Goal: Transaction & Acquisition: Subscribe to service/newsletter

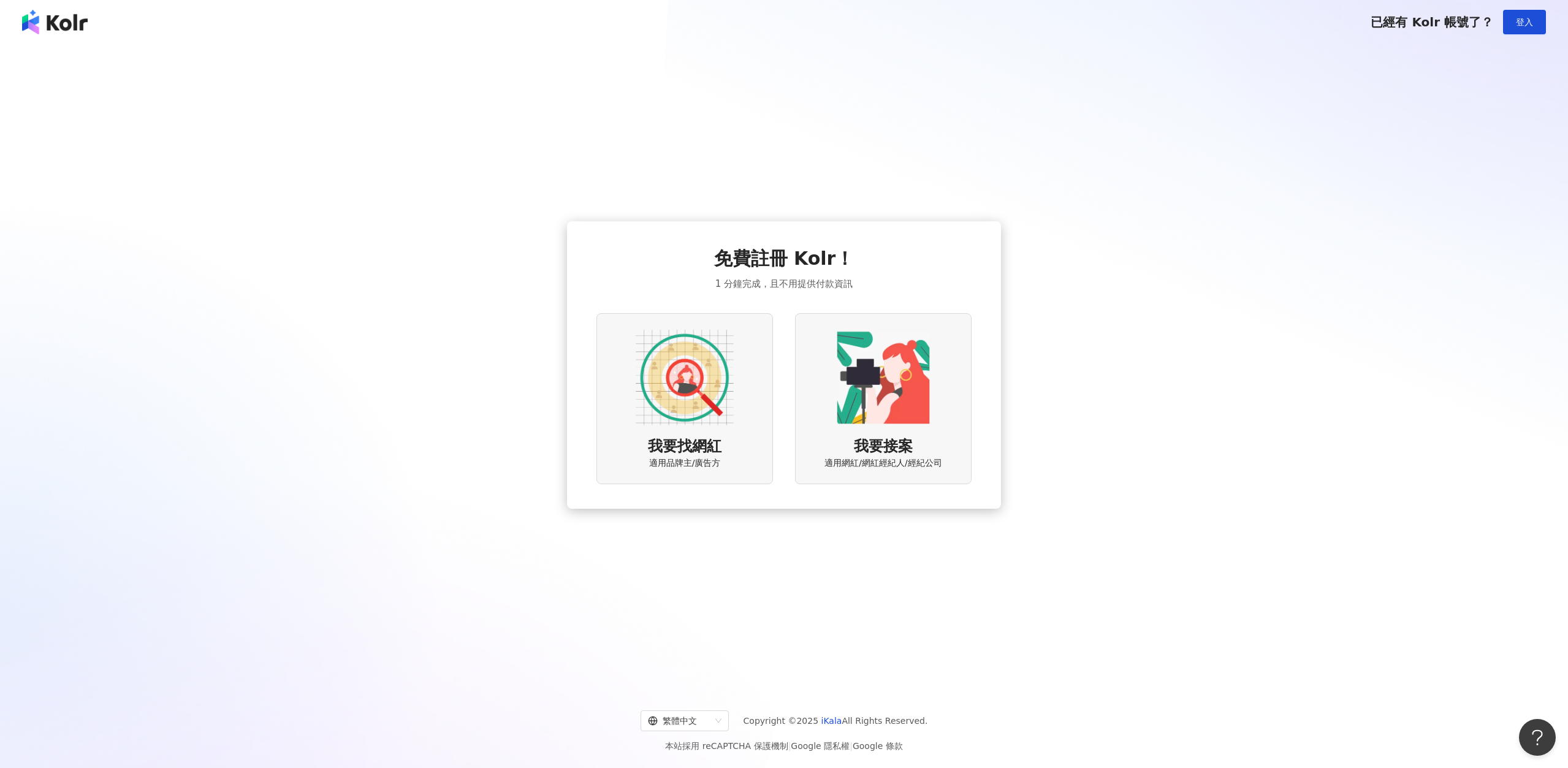
click at [676, 428] on div "我要找網紅 適用品牌主/廣告方" at bounding box center [684, 398] width 176 height 171
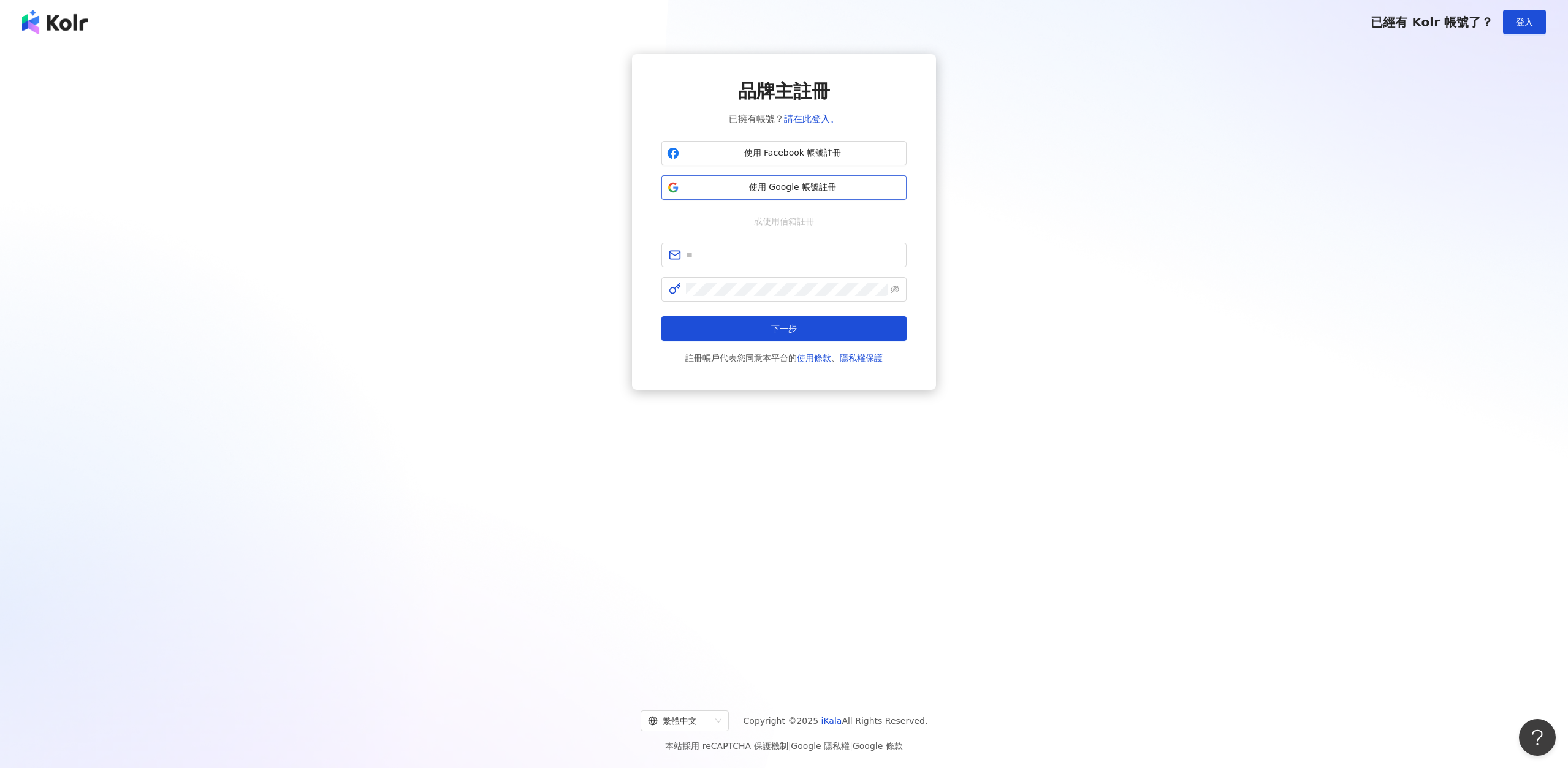
click at [740, 187] on span "使用 Google 帳號註冊" at bounding box center [792, 188] width 217 height 13
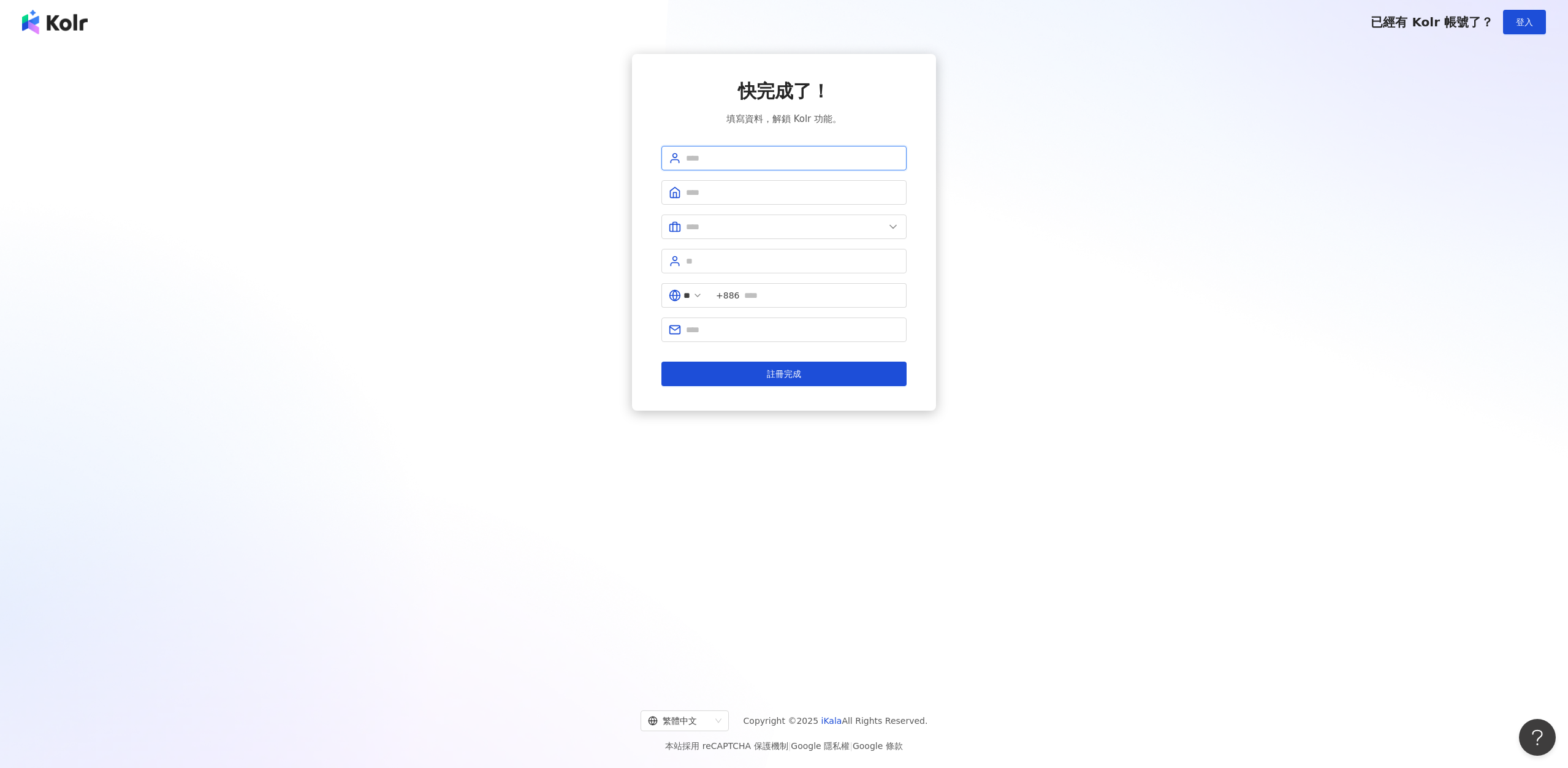
click at [723, 161] on input "text" at bounding box center [792, 157] width 213 height 13
type input "*"
type input "****"
click at [734, 190] on input "text" at bounding box center [792, 192] width 213 height 13
type input "*"
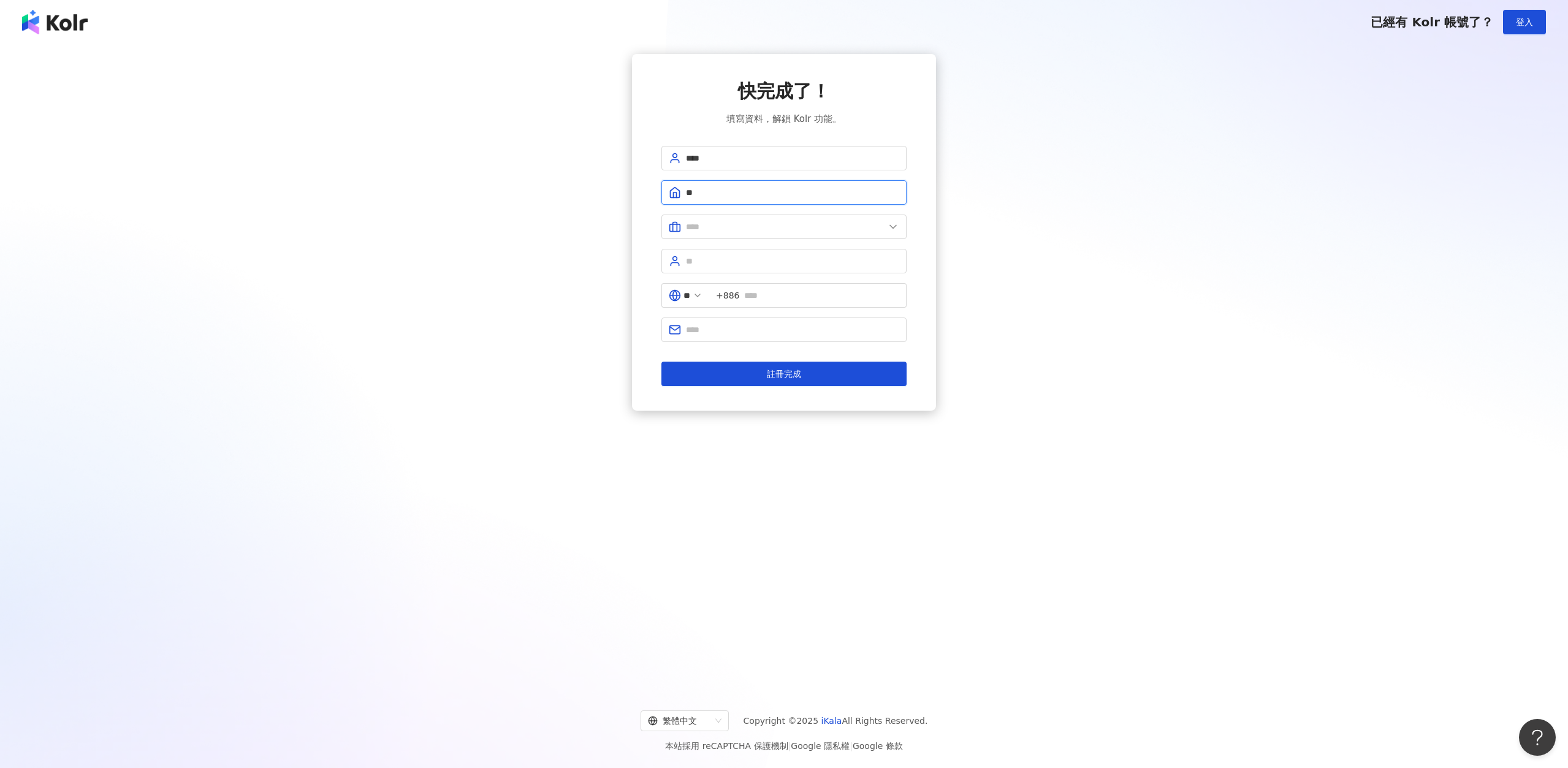
type input "*"
type input "****"
click at [751, 227] on input "text" at bounding box center [785, 227] width 198 height 13
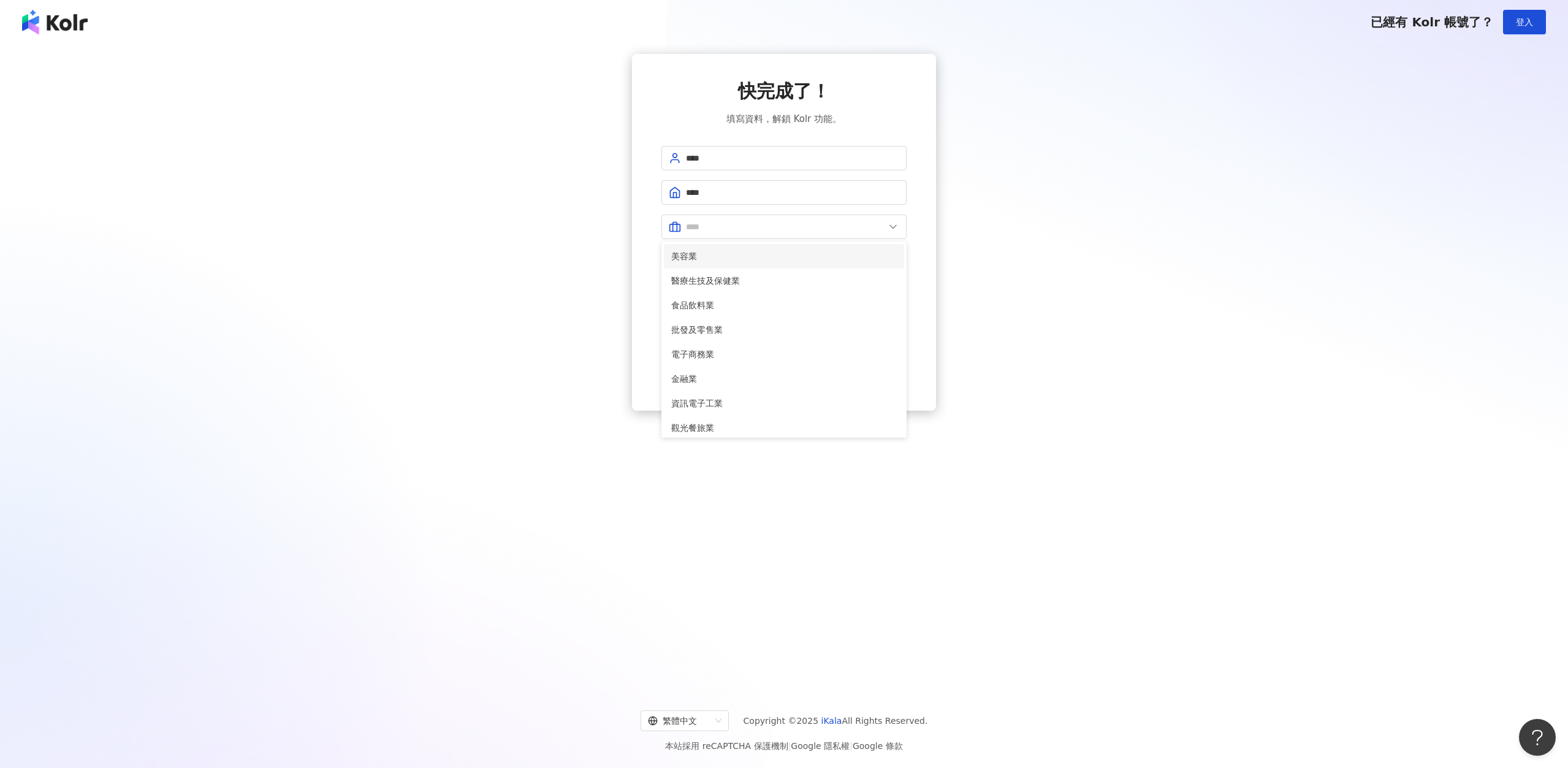
click at [696, 260] on span "美容業" at bounding box center [784, 256] width 226 height 13
type input "***"
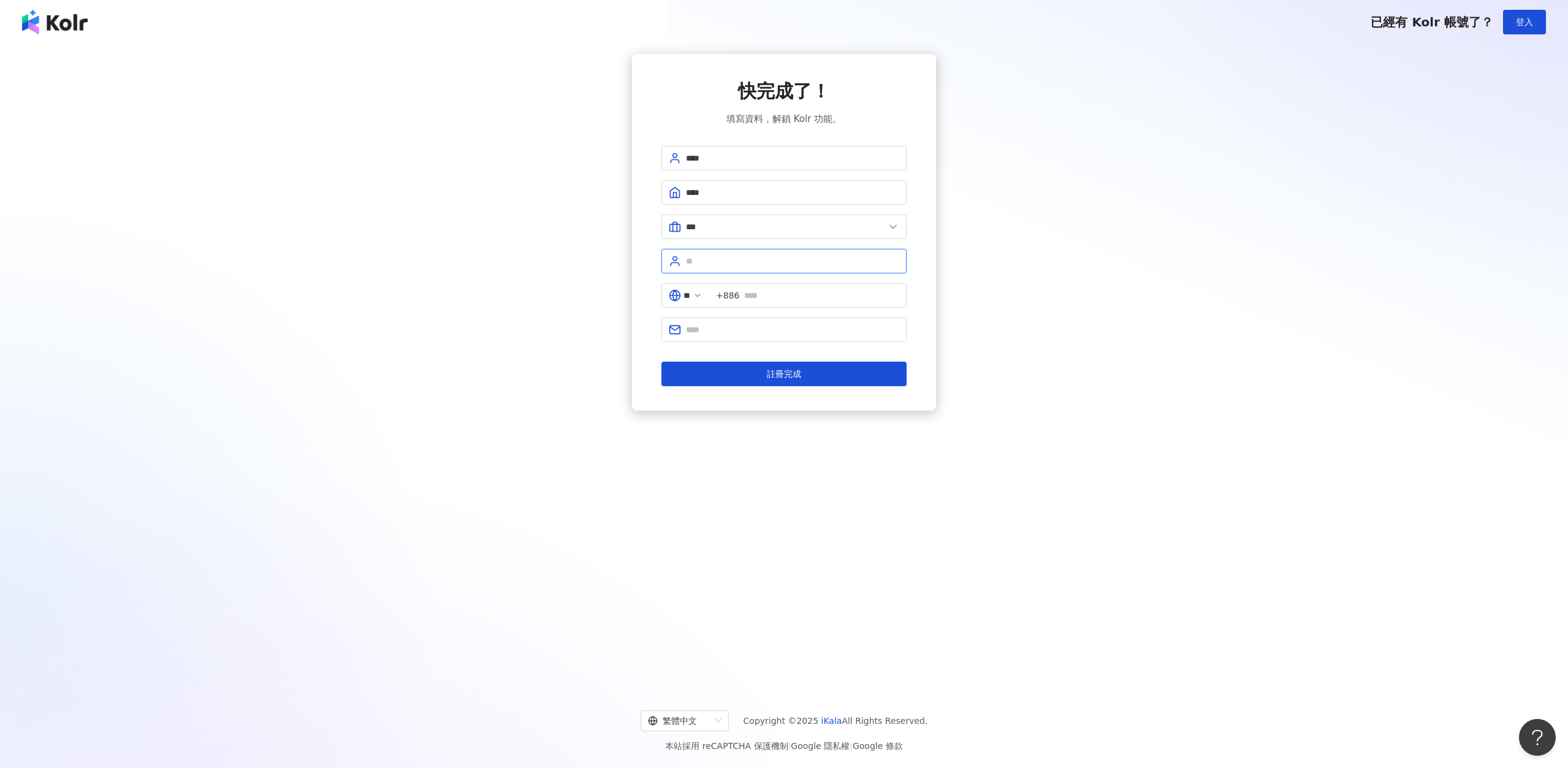
click at [736, 264] on input "text" at bounding box center [792, 260] width 213 height 13
type input "*"
type input "**"
click at [828, 300] on input "text" at bounding box center [821, 295] width 155 height 13
type input "**********"
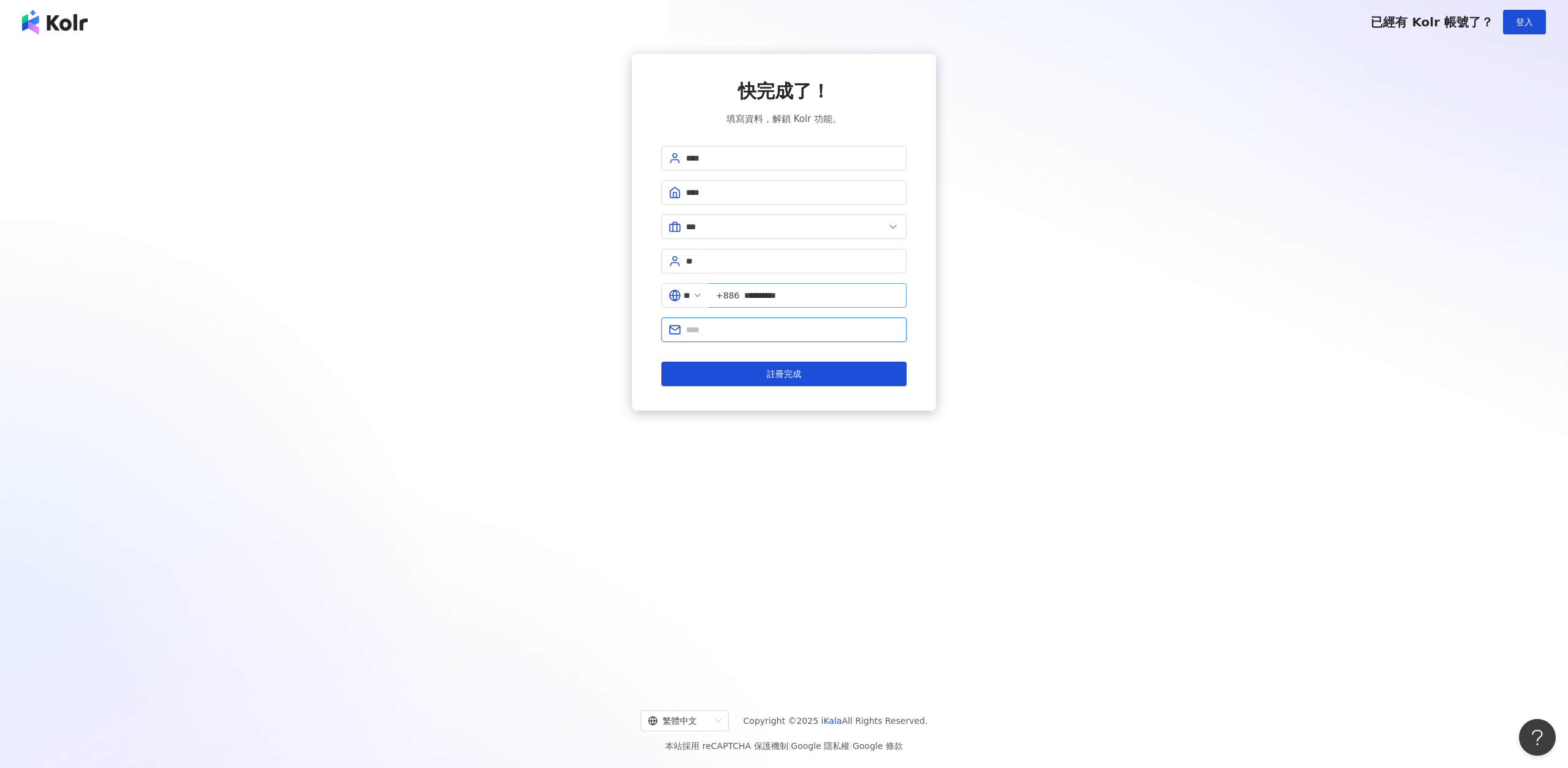
type input "**********"
click at [779, 373] on span "註冊完成" at bounding box center [784, 374] width 35 height 9
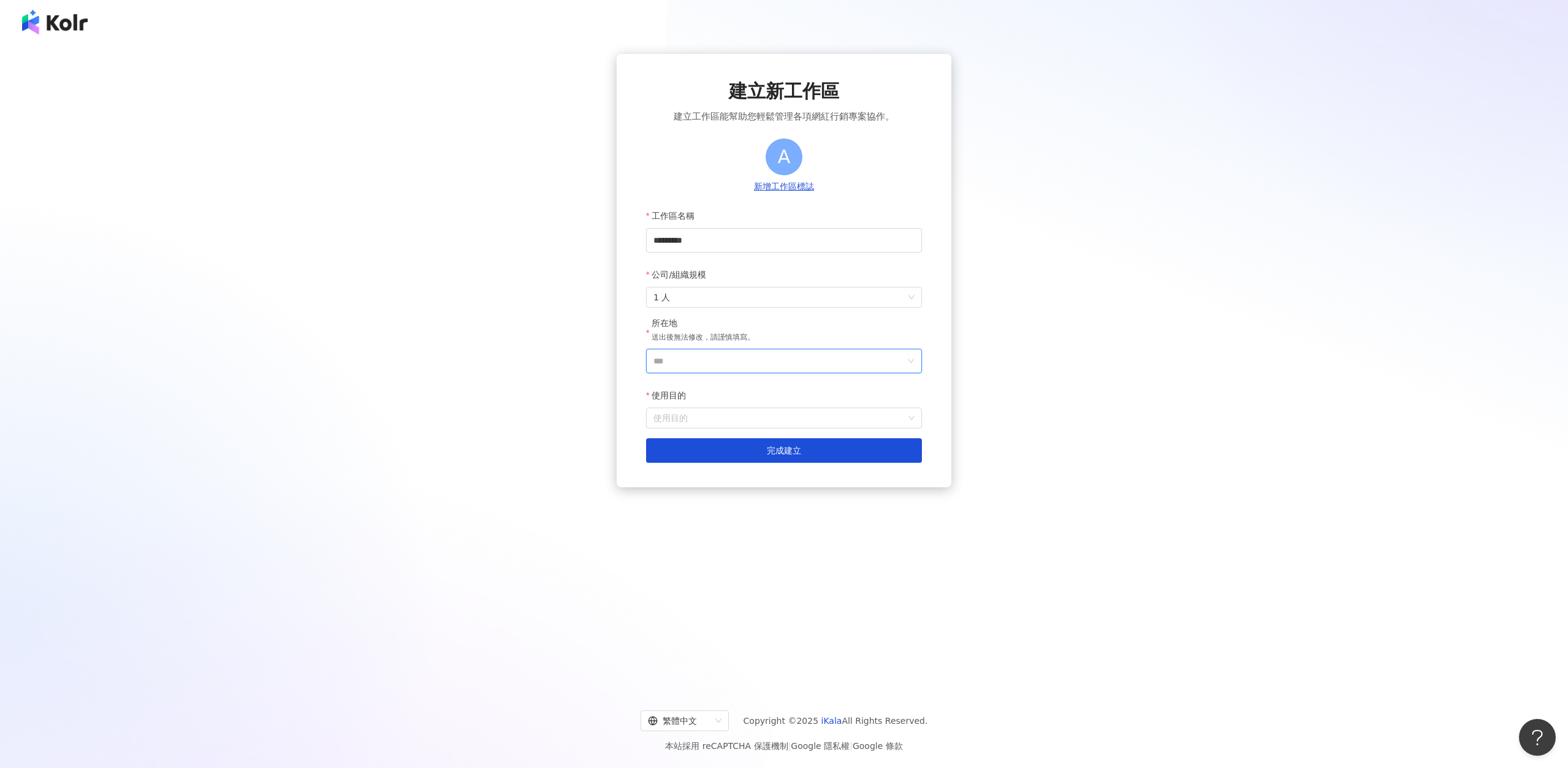
click at [718, 358] on input "***" at bounding box center [779, 361] width 251 height 24
click at [816, 418] on div "台灣" at bounding box center [812, 423] width 17 height 22
click at [734, 415] on input "使用目的" at bounding box center [784, 418] width 261 height 20
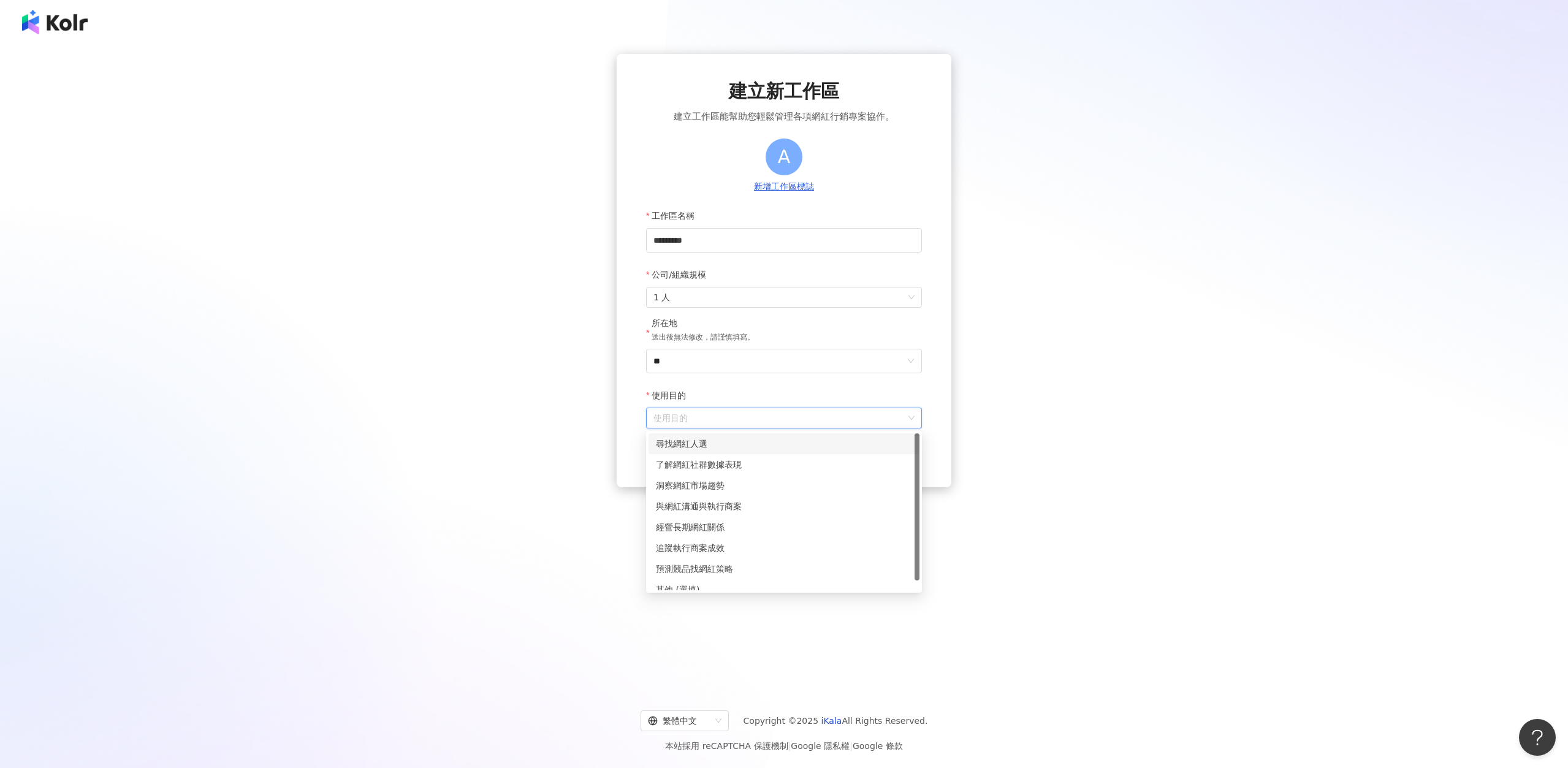
click at [694, 442] on div "尋找網紅人選" at bounding box center [784, 443] width 256 height 13
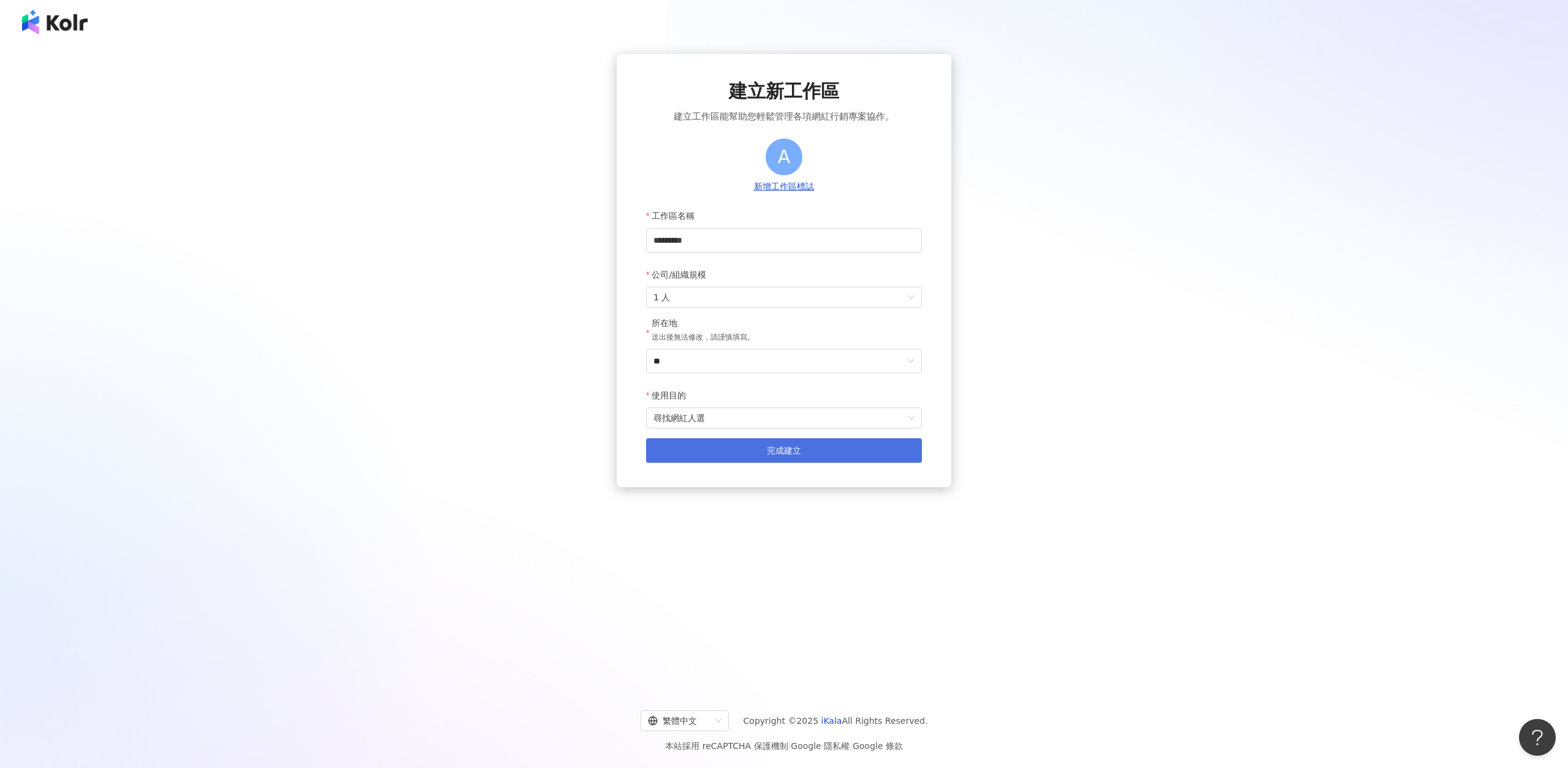
click at [762, 450] on button "完成建立" at bounding box center [784, 450] width 276 height 24
click at [789, 452] on span "完成建立" at bounding box center [784, 450] width 35 height 9
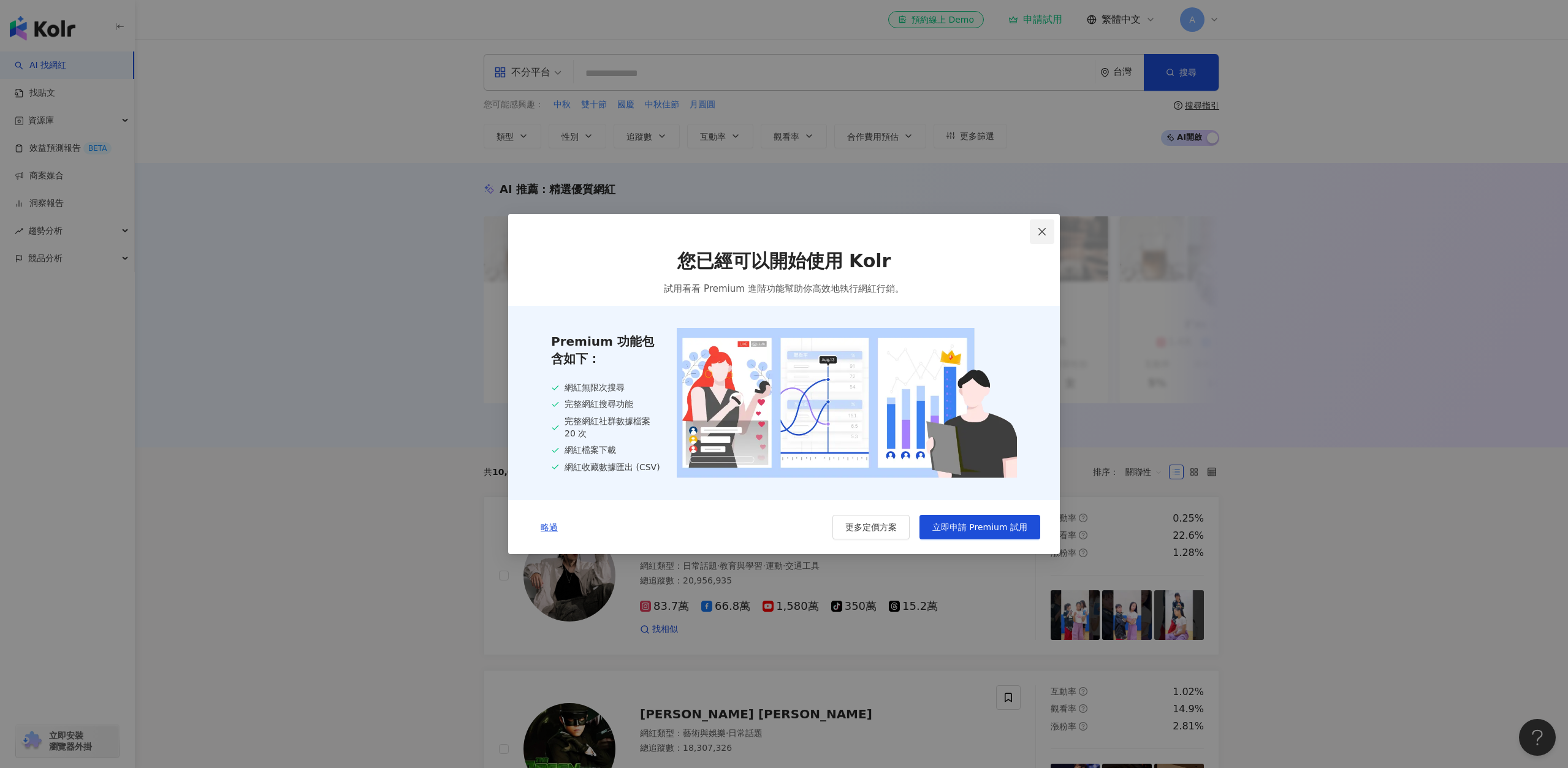
click at [1044, 223] on button "Close" at bounding box center [1042, 231] width 24 height 24
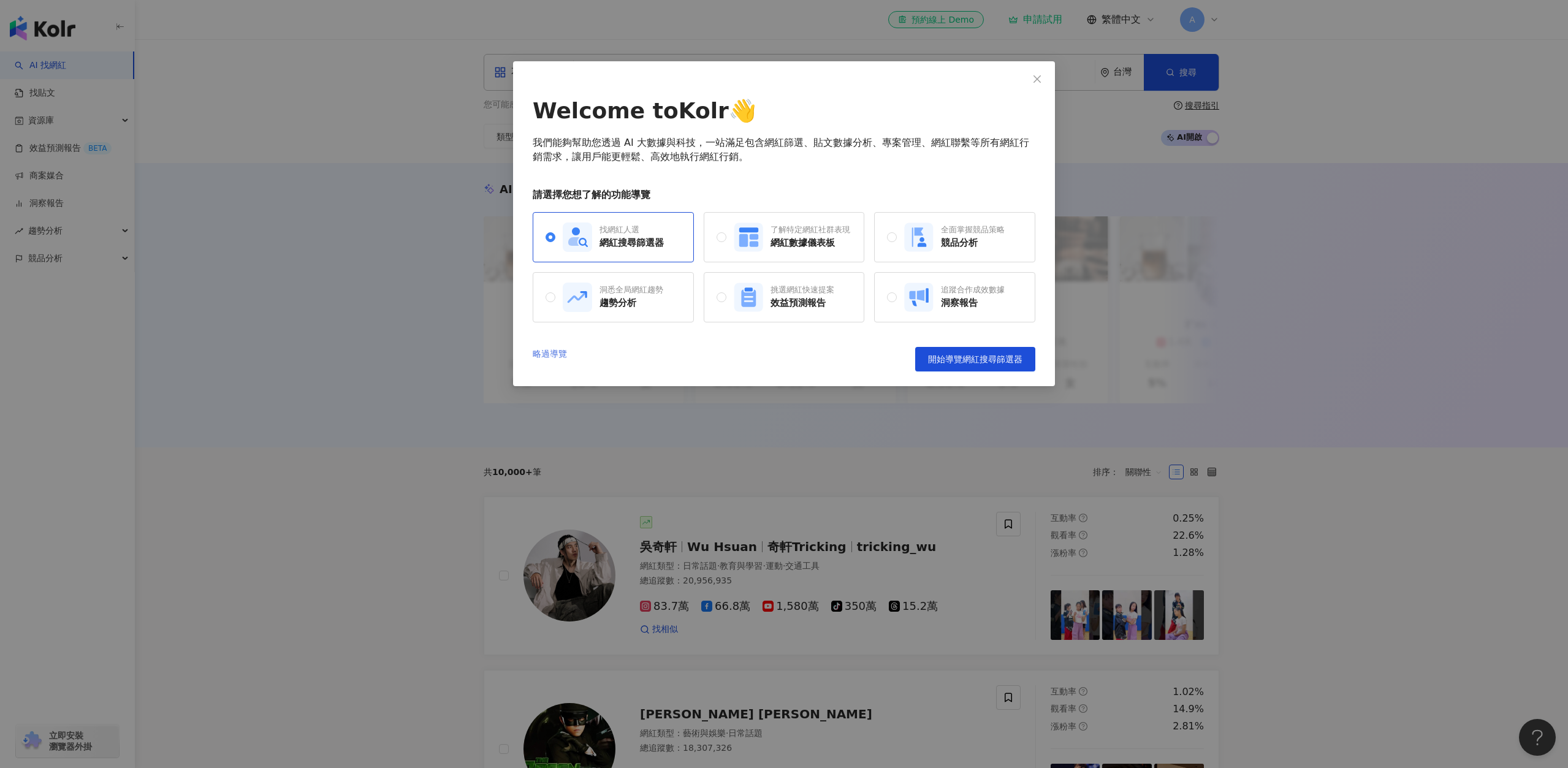
click at [560, 357] on link "略過導覽" at bounding box center [550, 359] width 35 height 24
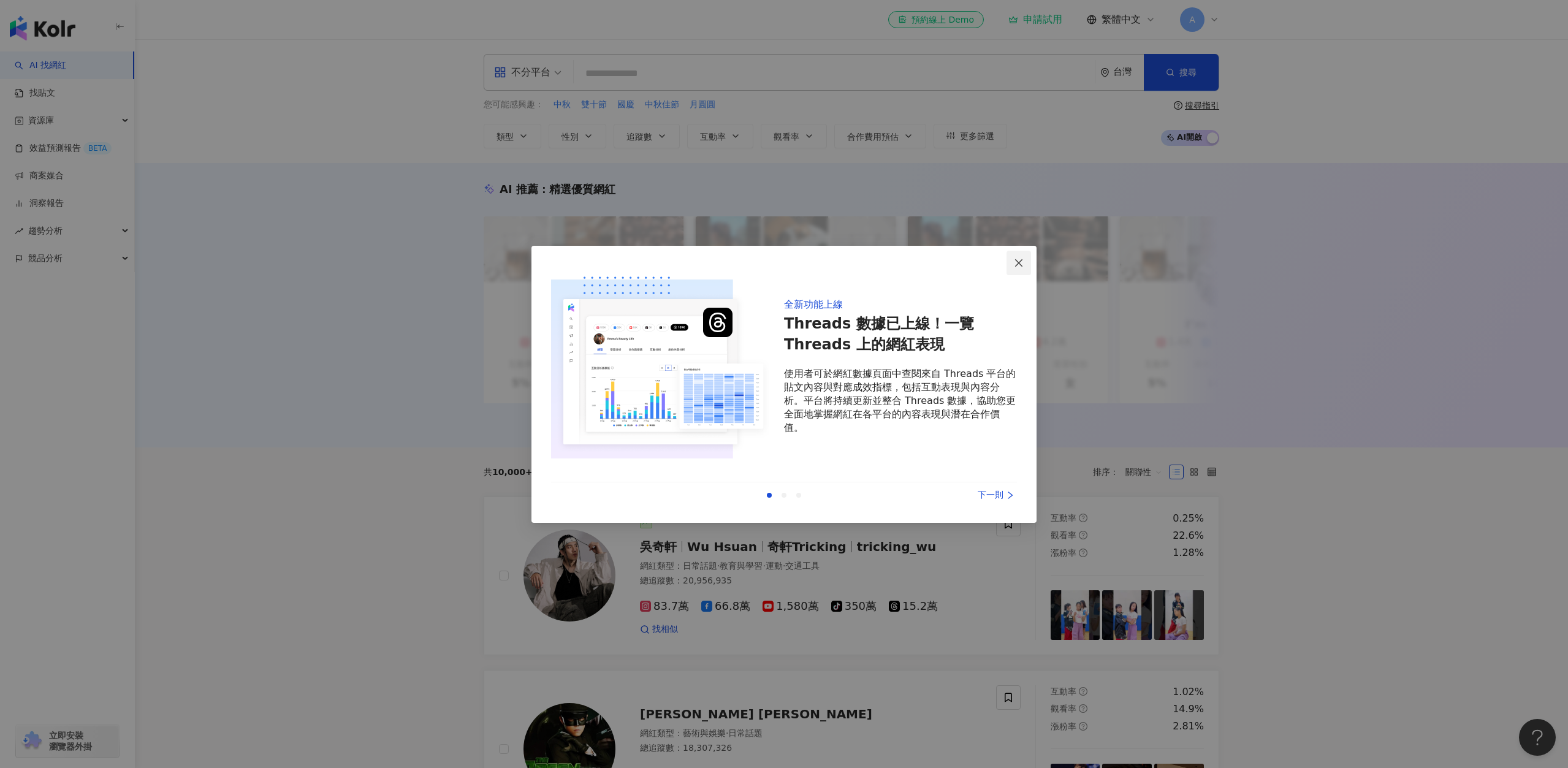
click at [1020, 262] on icon "close" at bounding box center [1019, 263] width 9 height 9
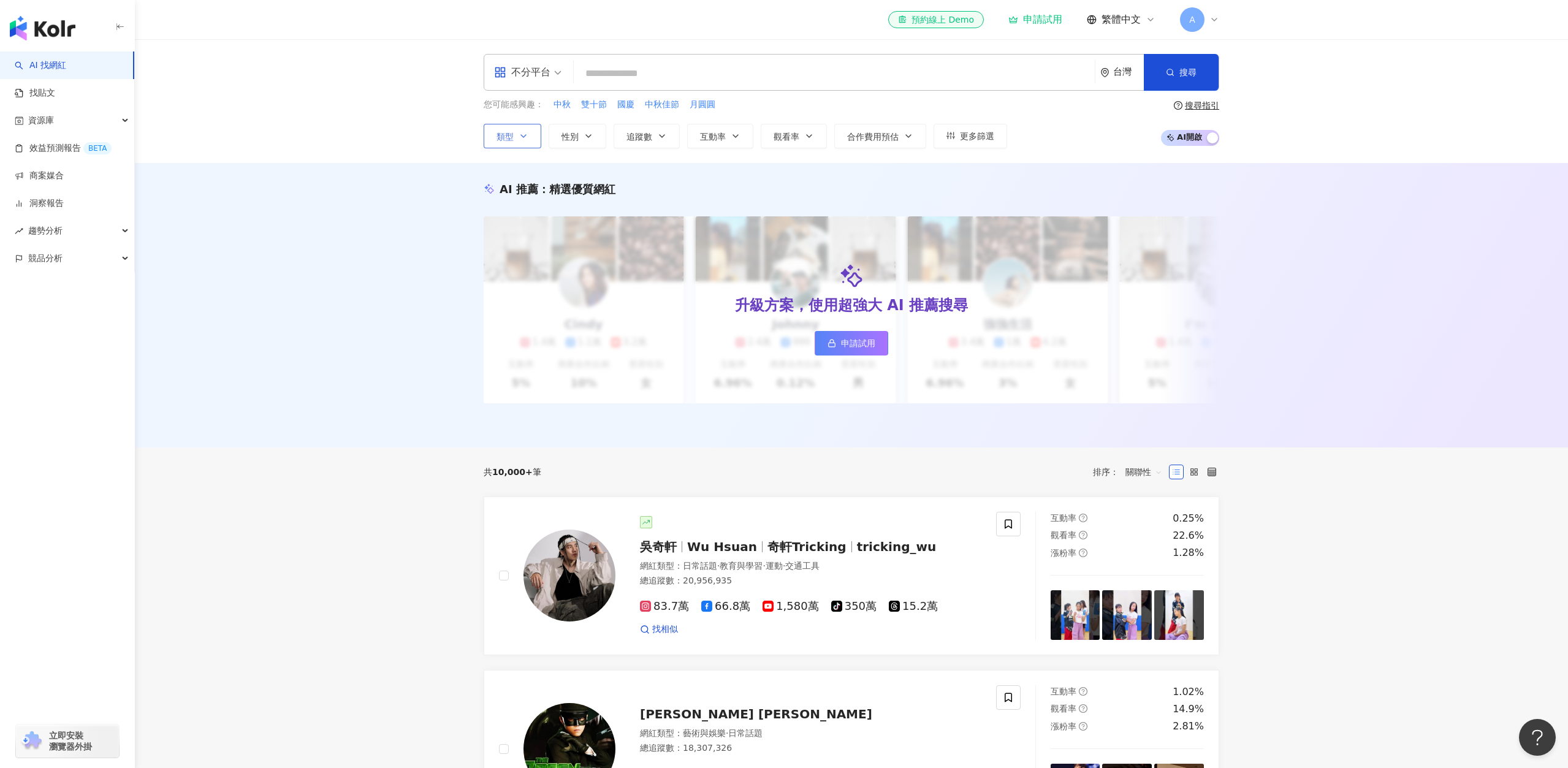
click at [529, 137] on button "類型" at bounding box center [512, 135] width 57 height 24
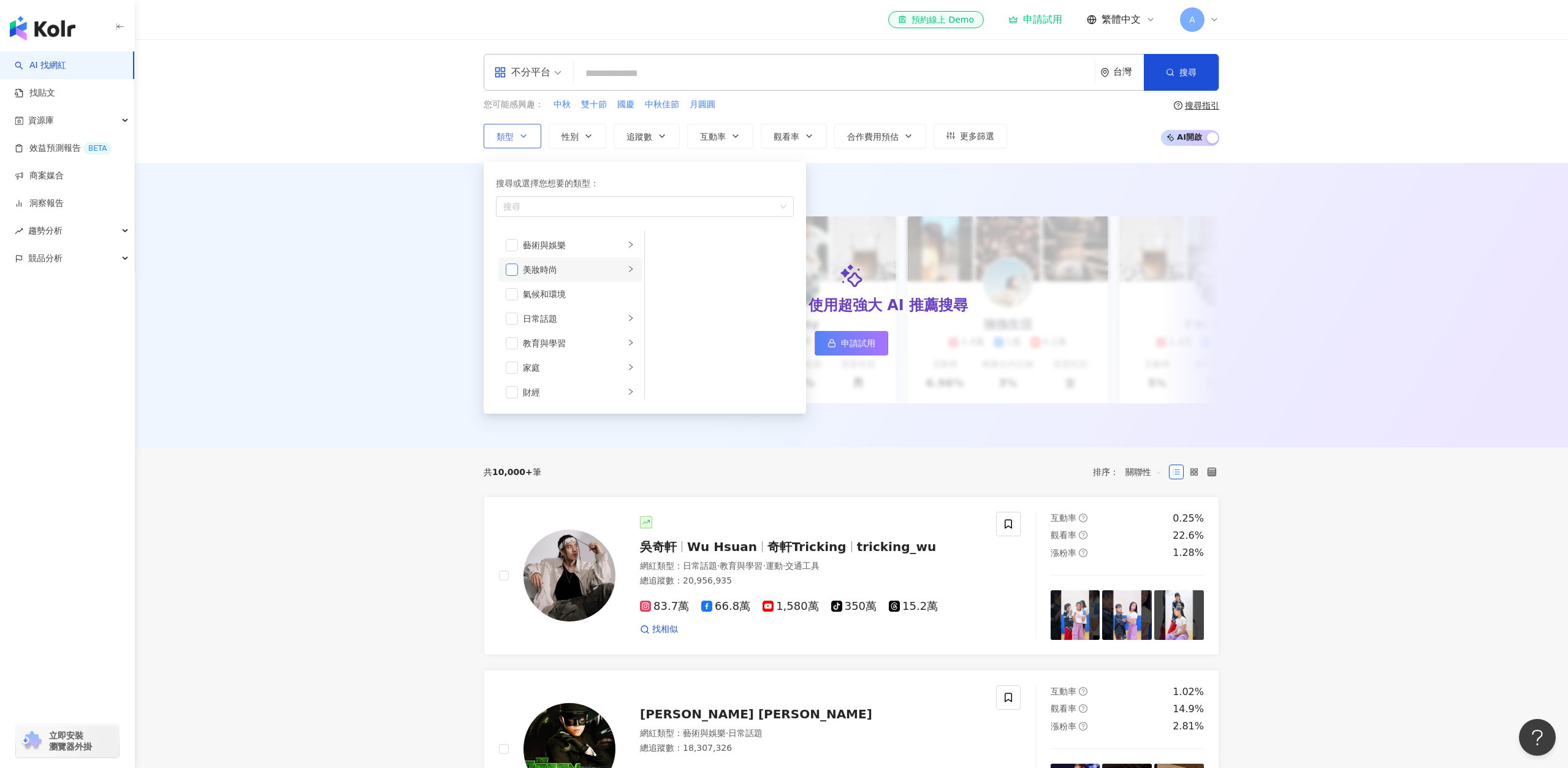
click at [514, 268] on span "button" at bounding box center [512, 270] width 13 height 13
click at [600, 275] on div "美妝時尚" at bounding box center [574, 269] width 101 height 13
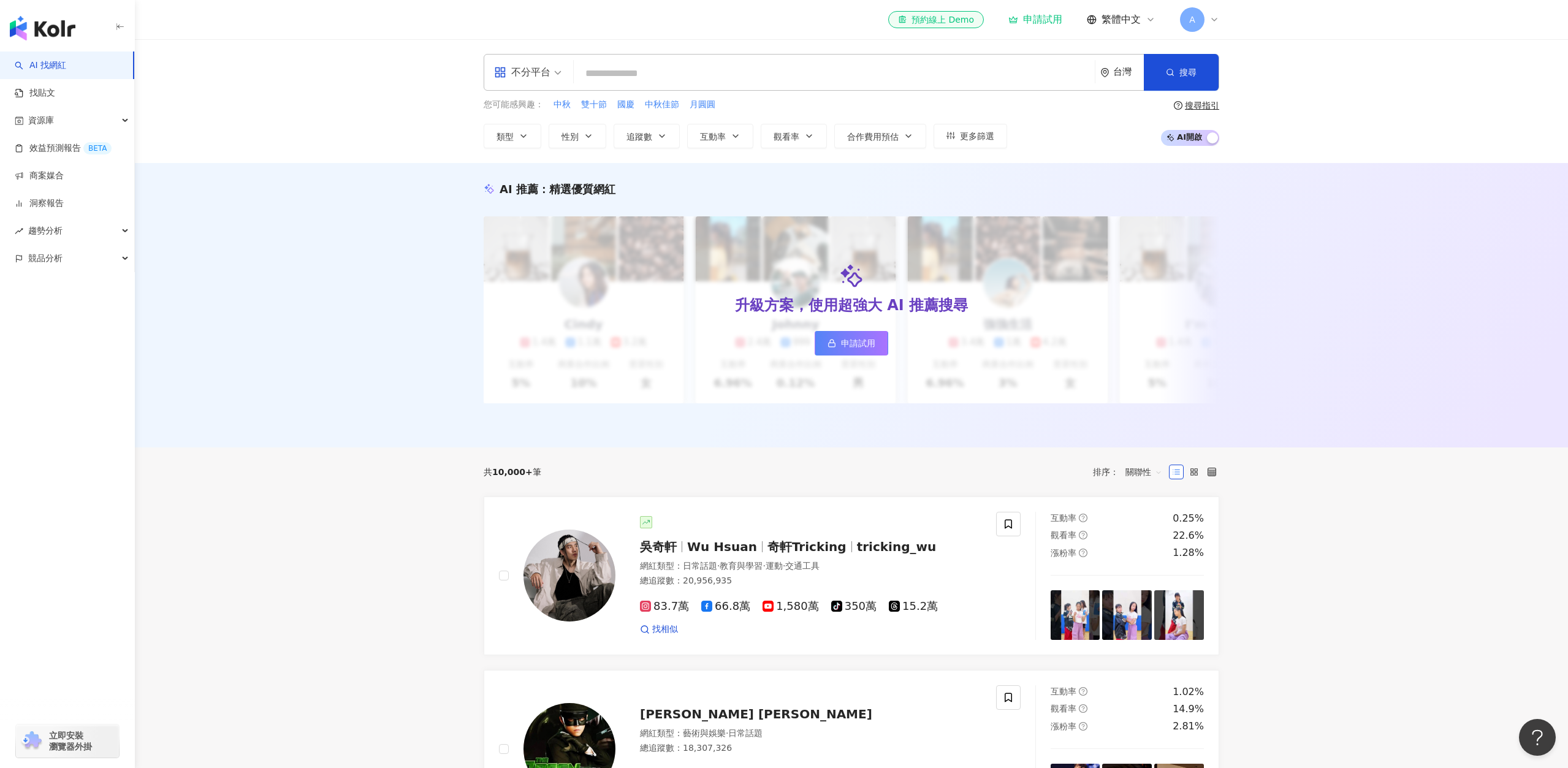
click at [868, 168] on div "AI 推薦 ： 精選優質網紅 升級方案，使用超強大 AI 推薦搜尋 申請試用 Cindy 1.4萬 1.1萬 3.2萬 互動率 5% 商業合作比例 10% 受…" at bounding box center [851, 305] width 1433 height 285
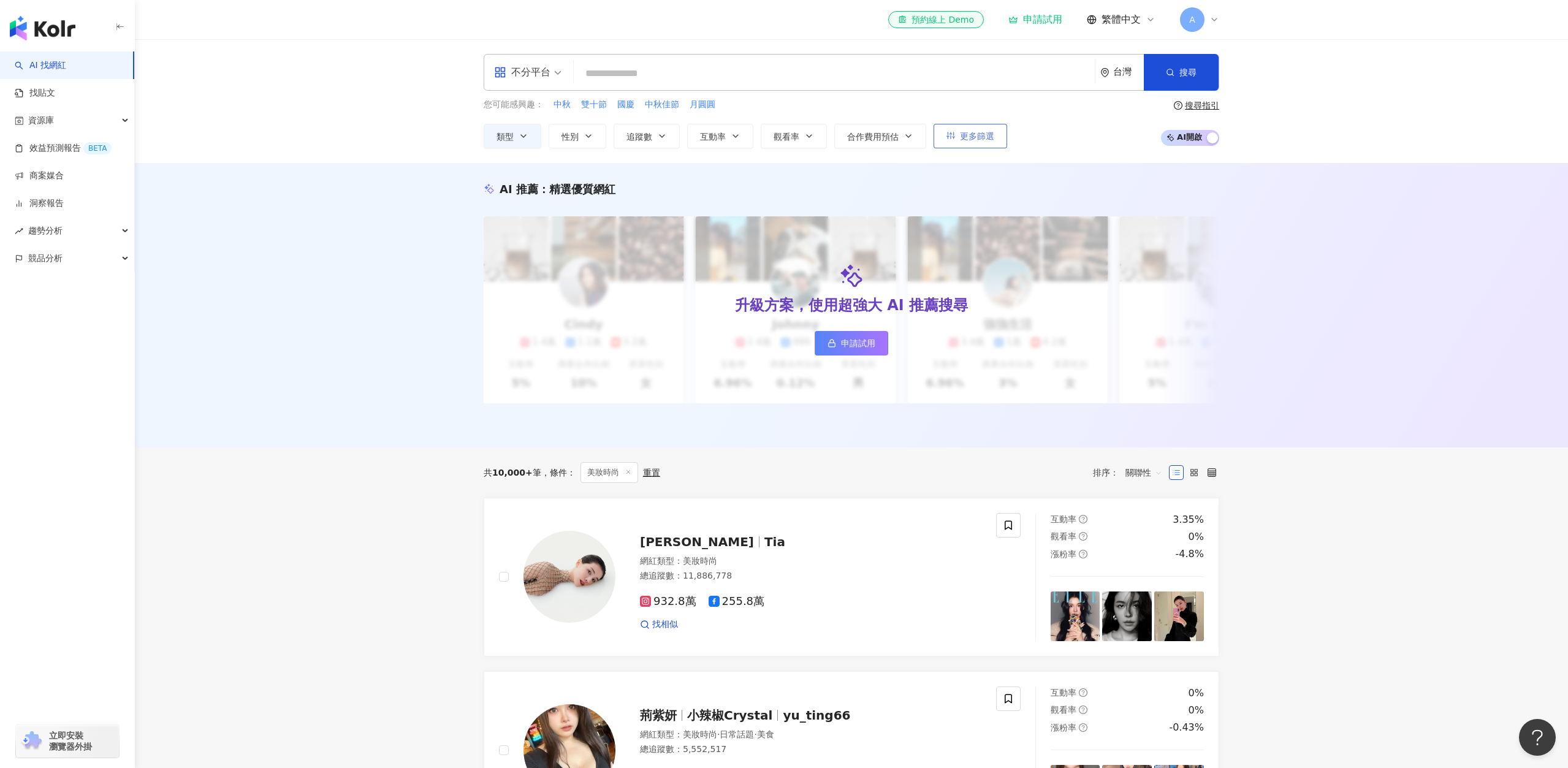
click at [957, 138] on button "更多篩選" at bounding box center [970, 135] width 73 height 24
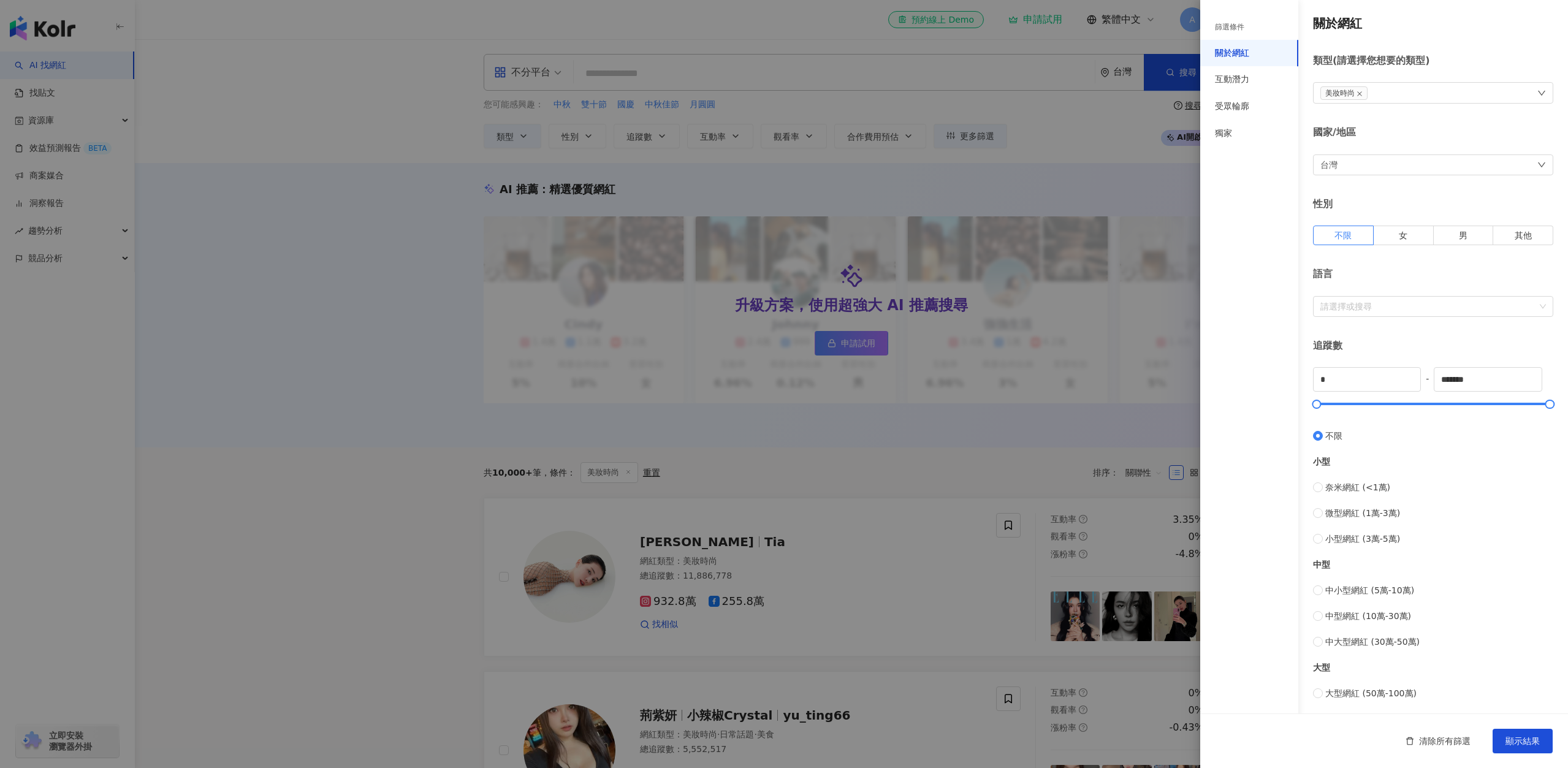
click at [1353, 169] on div "台灣" at bounding box center [1433, 164] width 240 height 20
click at [1358, 168] on div "台灣 台灣 unlimit tw jp 不限區域 台灣 日本 香港 馬來西亞 印度尼西亞 泰國 越南" at bounding box center [1433, 164] width 240 height 20
click at [1286, 183] on div "篩選條件 關於網紅 互動潛力 受眾輪廓 獨家" at bounding box center [1249, 392] width 98 height 754
click at [1400, 233] on span "女" at bounding box center [1403, 235] width 9 height 9
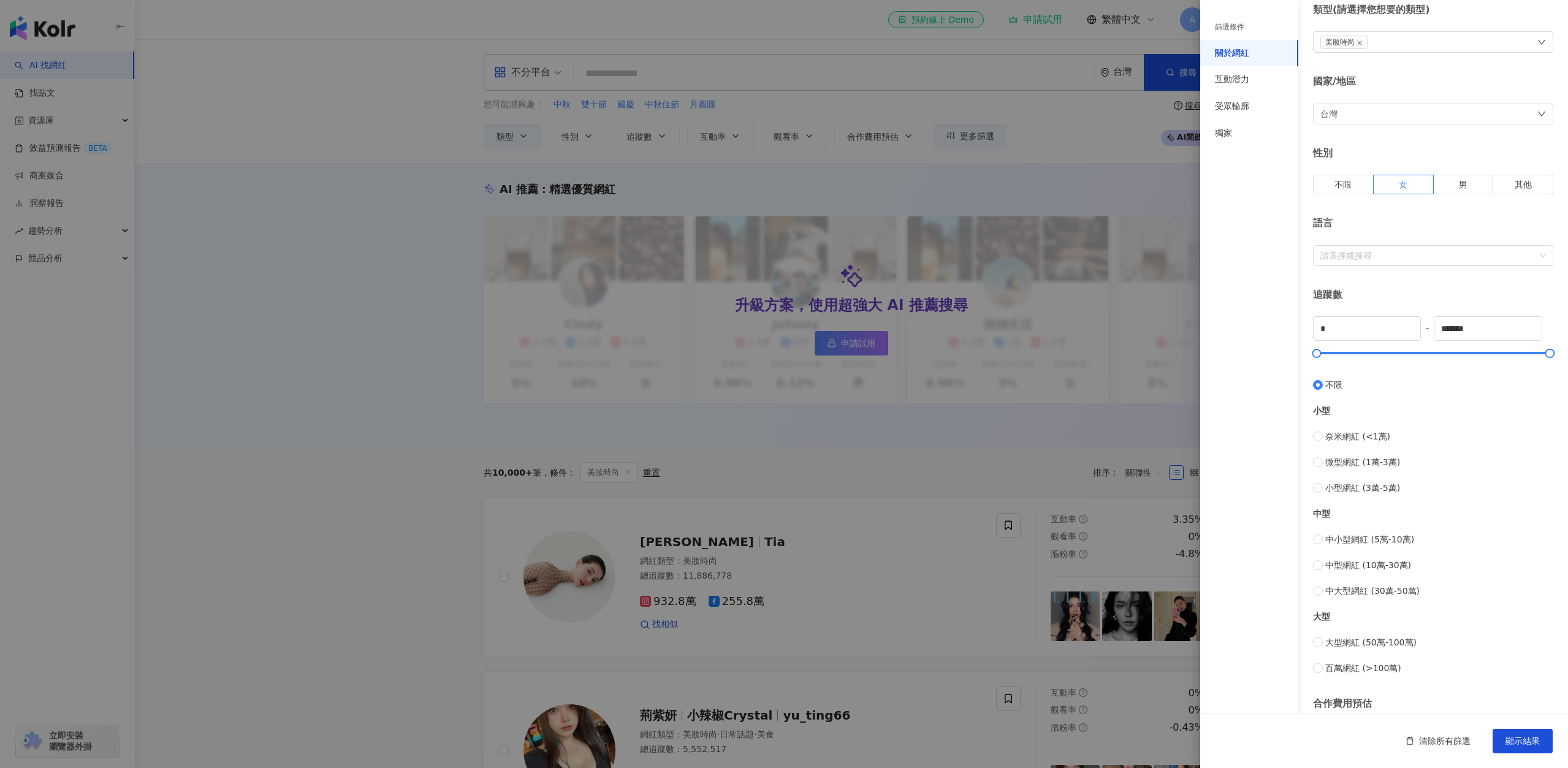
scroll to position [51, 0]
click at [1350, 489] on span "小型網紅 (3萬-5萬)" at bounding box center [1362, 487] width 75 height 13
type input "*****"
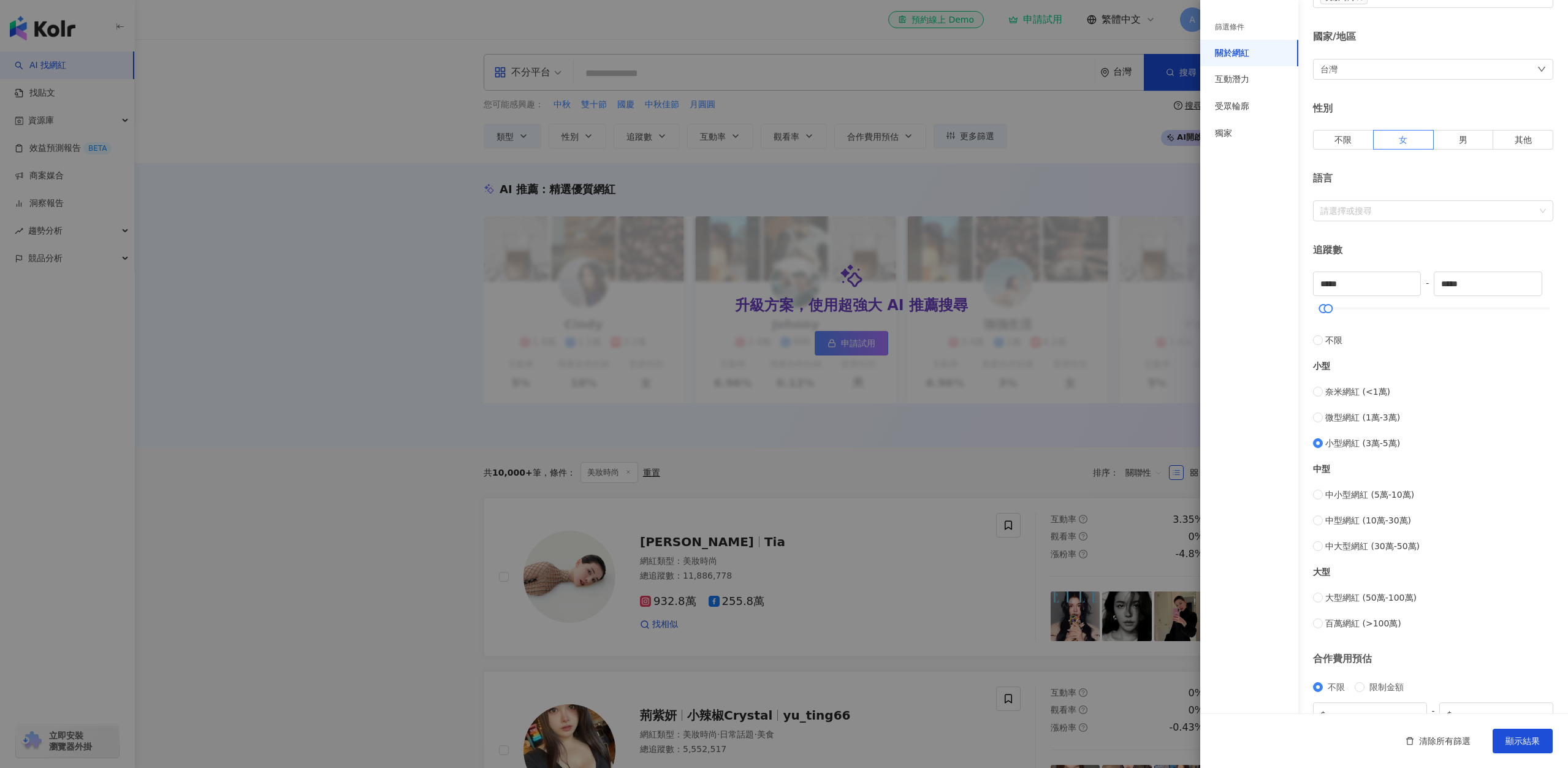
scroll to position [158, 0]
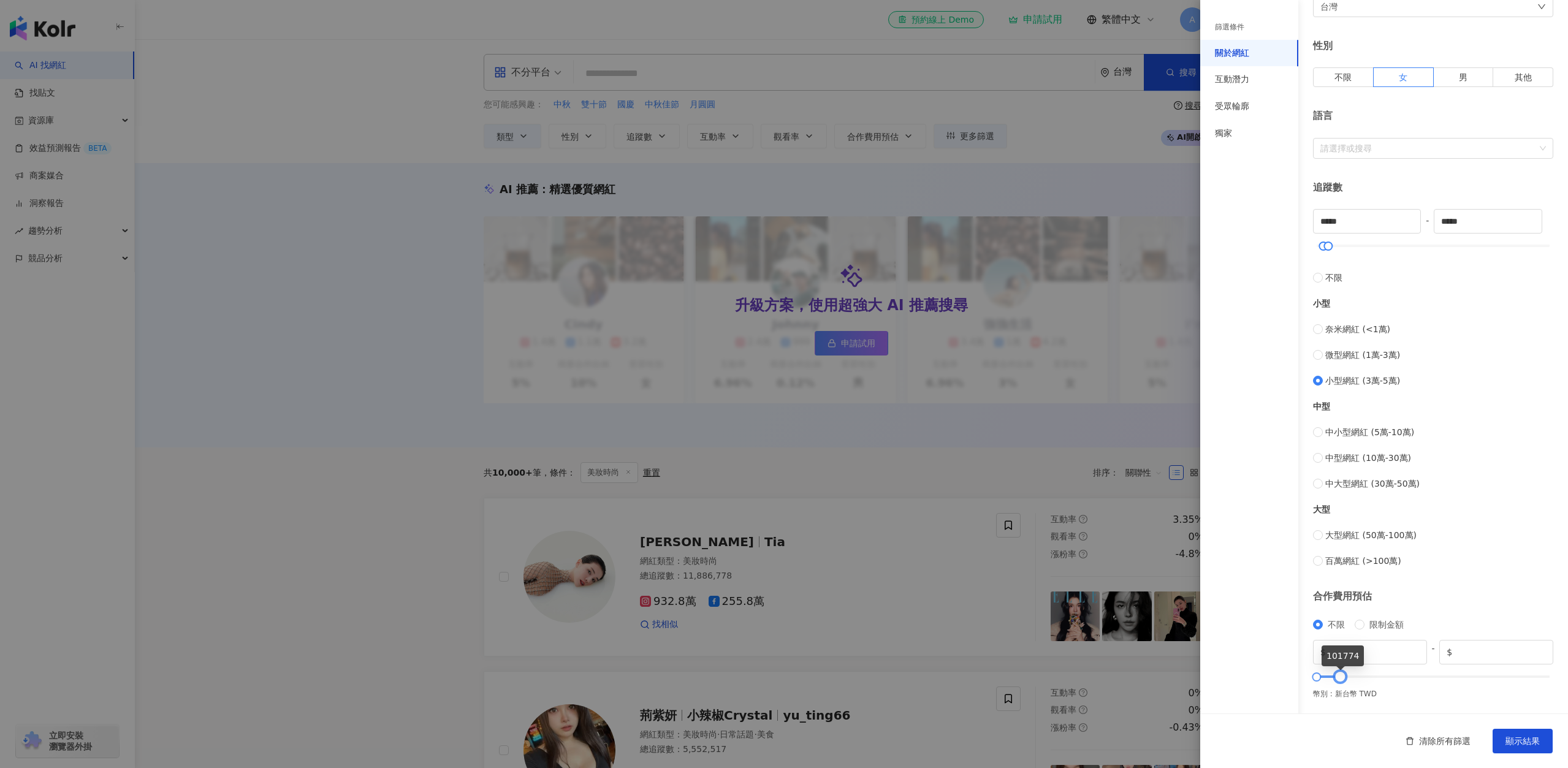
type input "*****"
drag, startPoint x: 1547, startPoint y: 676, endPoint x: 1336, endPoint y: 676, distance: 211.0
click at [1336, 676] on div at bounding box center [1339, 677] width 7 height 7
click at [1522, 742] on span "顯示結果" at bounding box center [1522, 741] width 35 height 9
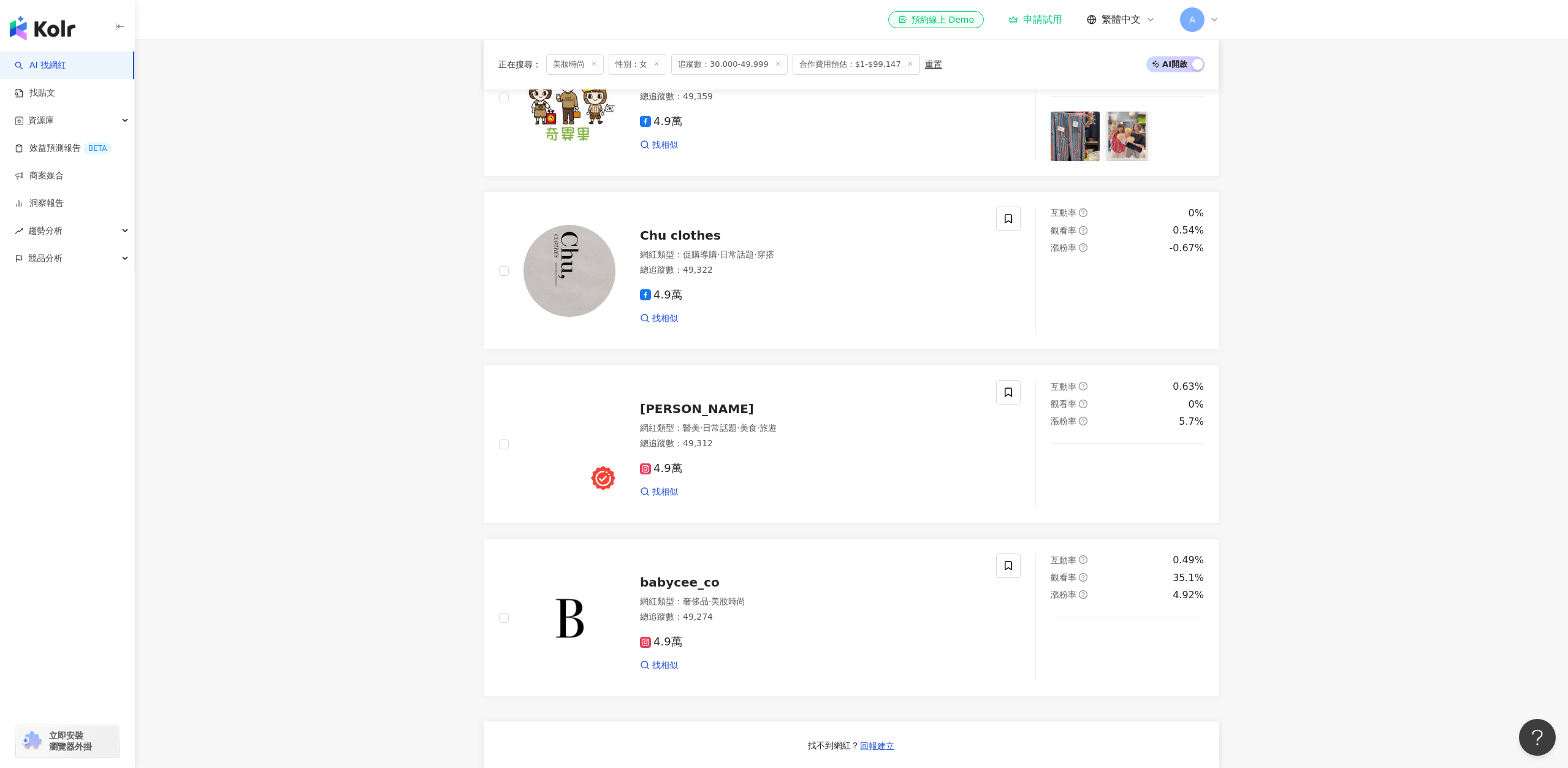
scroll to position [578, 0]
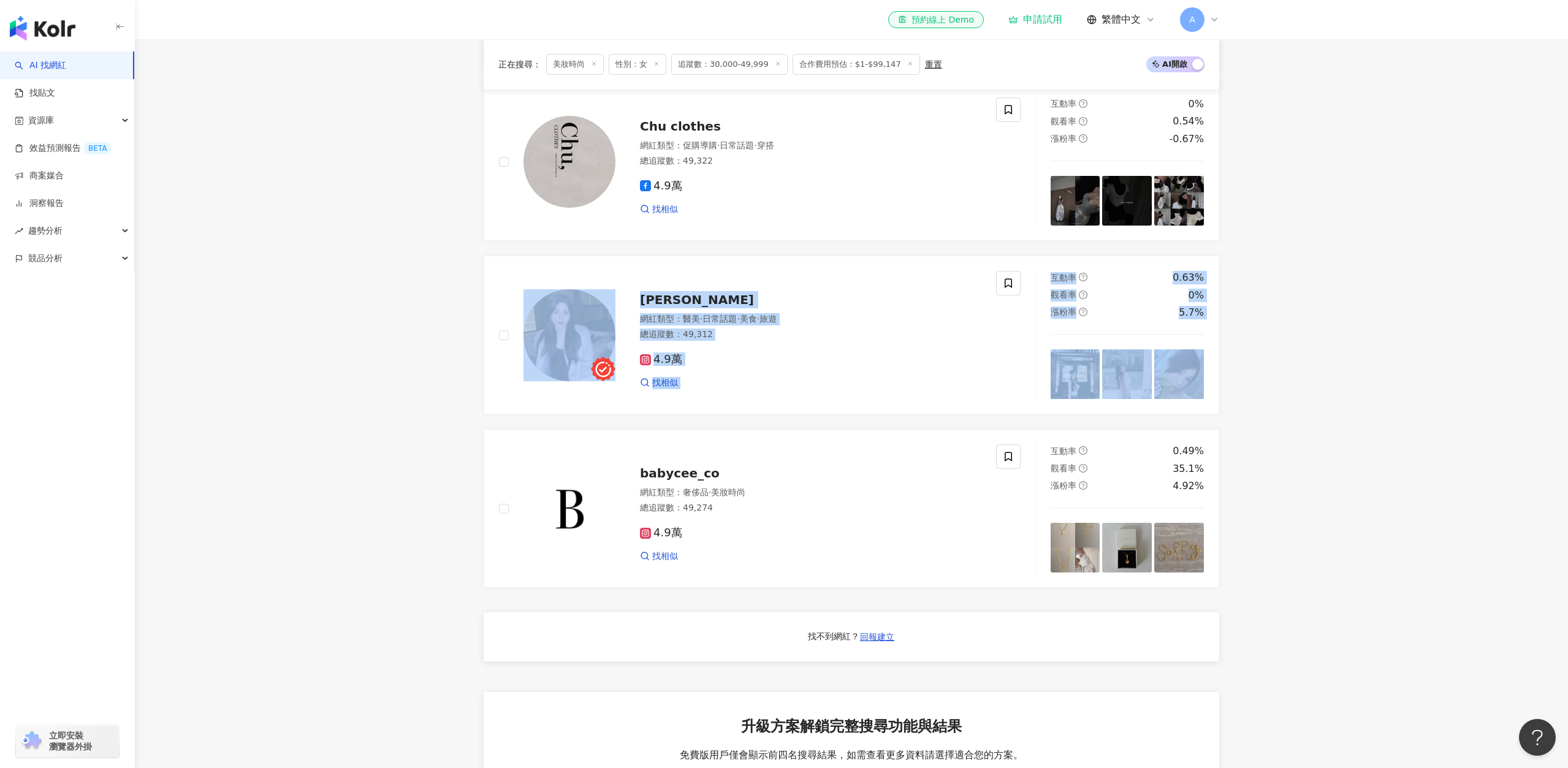
click at [384, 356] on main "不分平台 台灣 搜尋 您可能感興趣： 中秋 雙十節 國慶 中秋佳節 月圓圓 類型 性別 追蹤數 互動率 觀看率 合作費用預估 更多篩選 篩選條件 關於網紅 互…" at bounding box center [851, 229] width 1433 height 1535
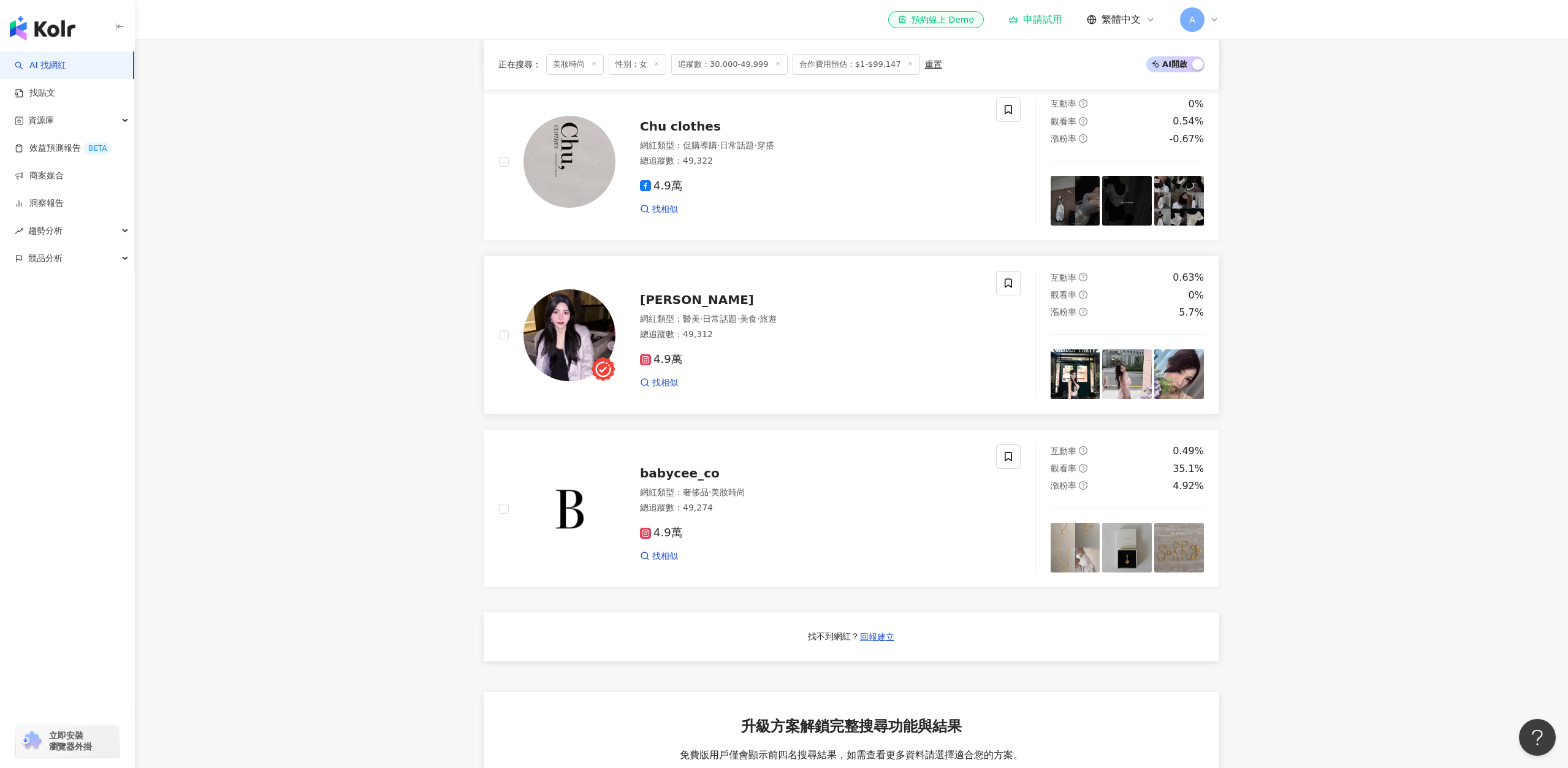
click at [655, 293] on span "[PERSON_NAME]" at bounding box center [696, 300] width 114 height 15
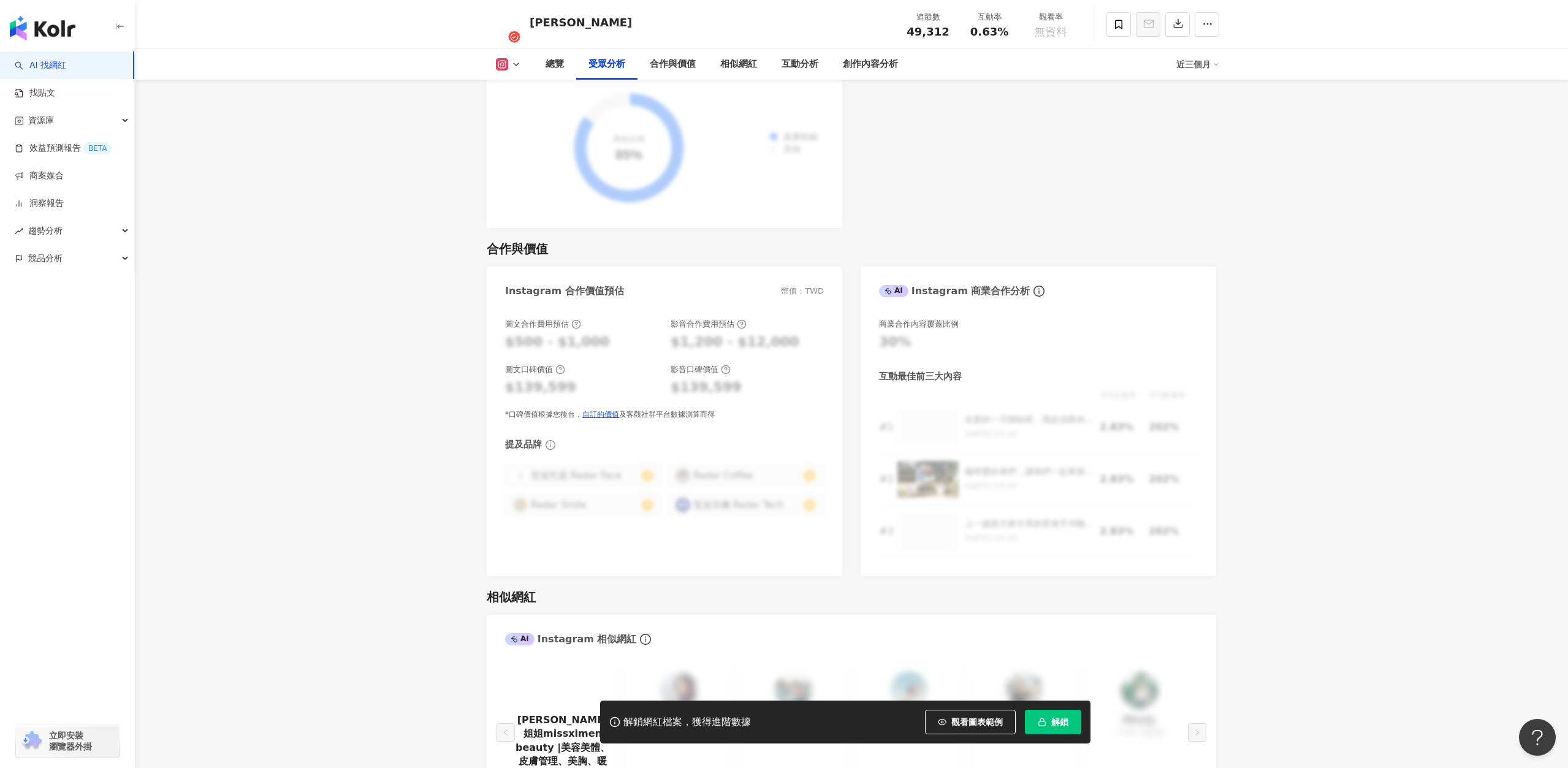
scroll to position [1499, 0]
click at [729, 331] on div "$1,200 - $12,000" at bounding box center [735, 341] width 129 height 19
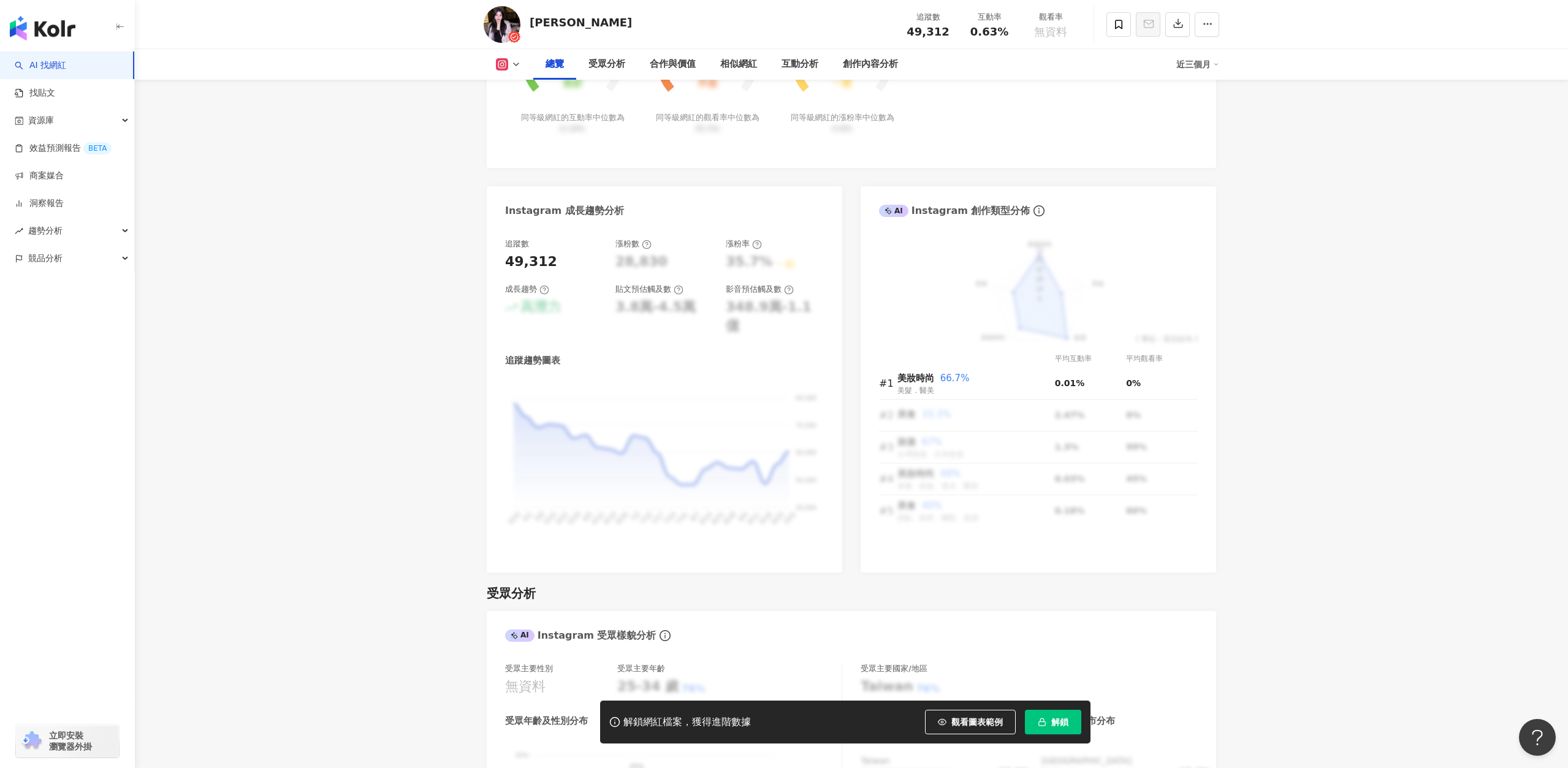
scroll to position [0, 0]
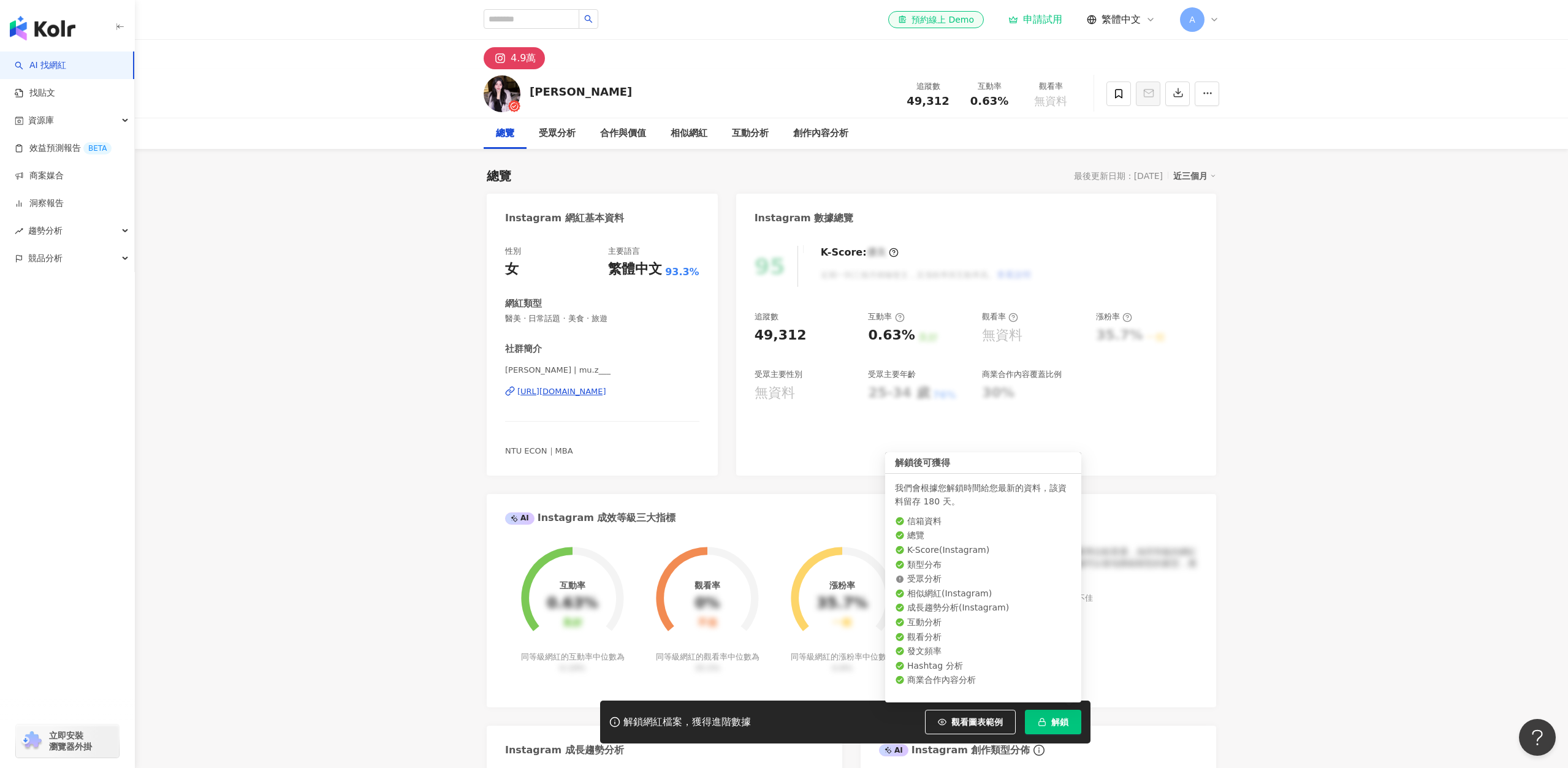
click at [1043, 724] on icon "button" at bounding box center [1042, 722] width 9 height 9
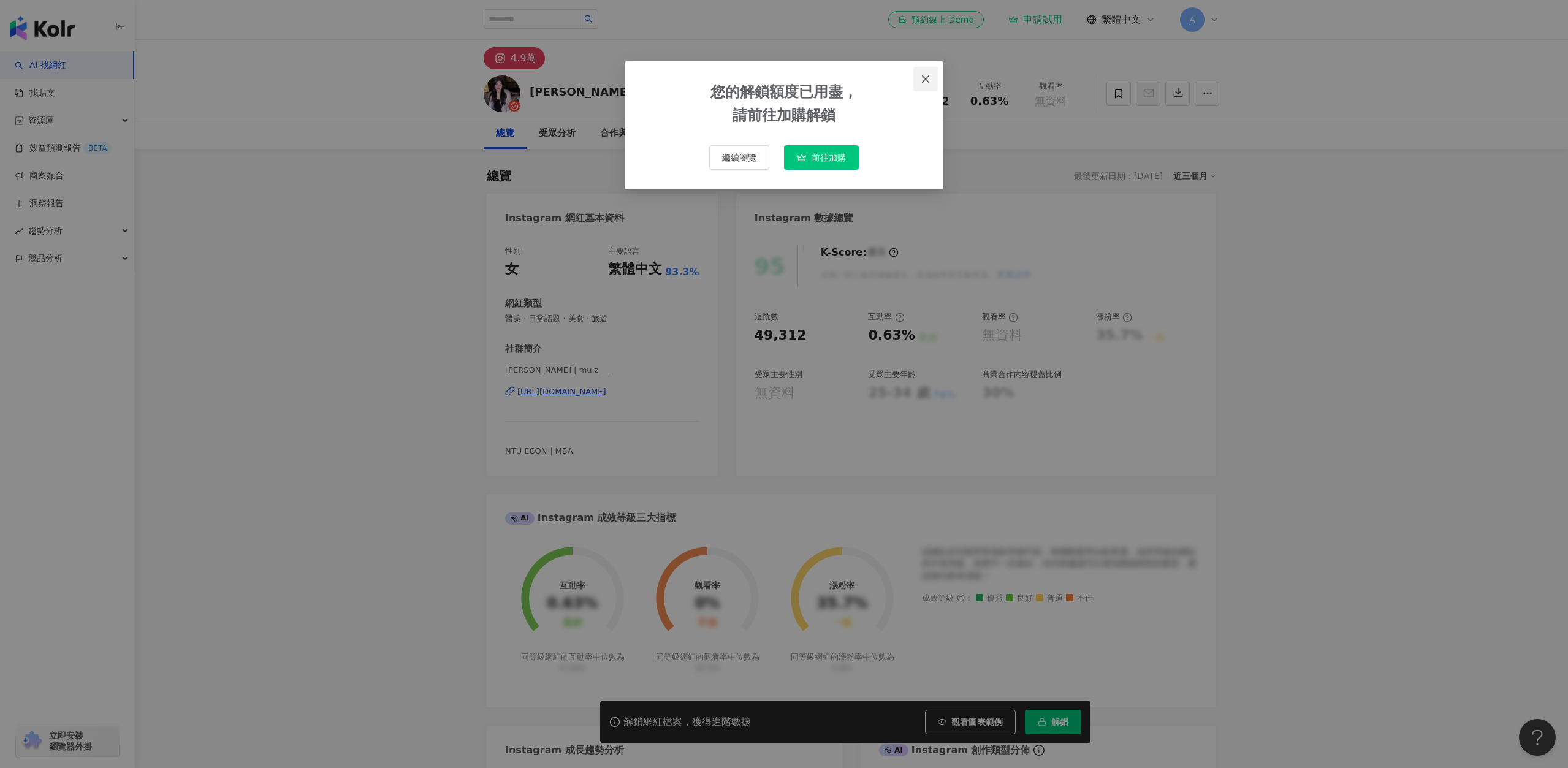
click at [928, 79] on icon "close" at bounding box center [925, 79] width 9 height 9
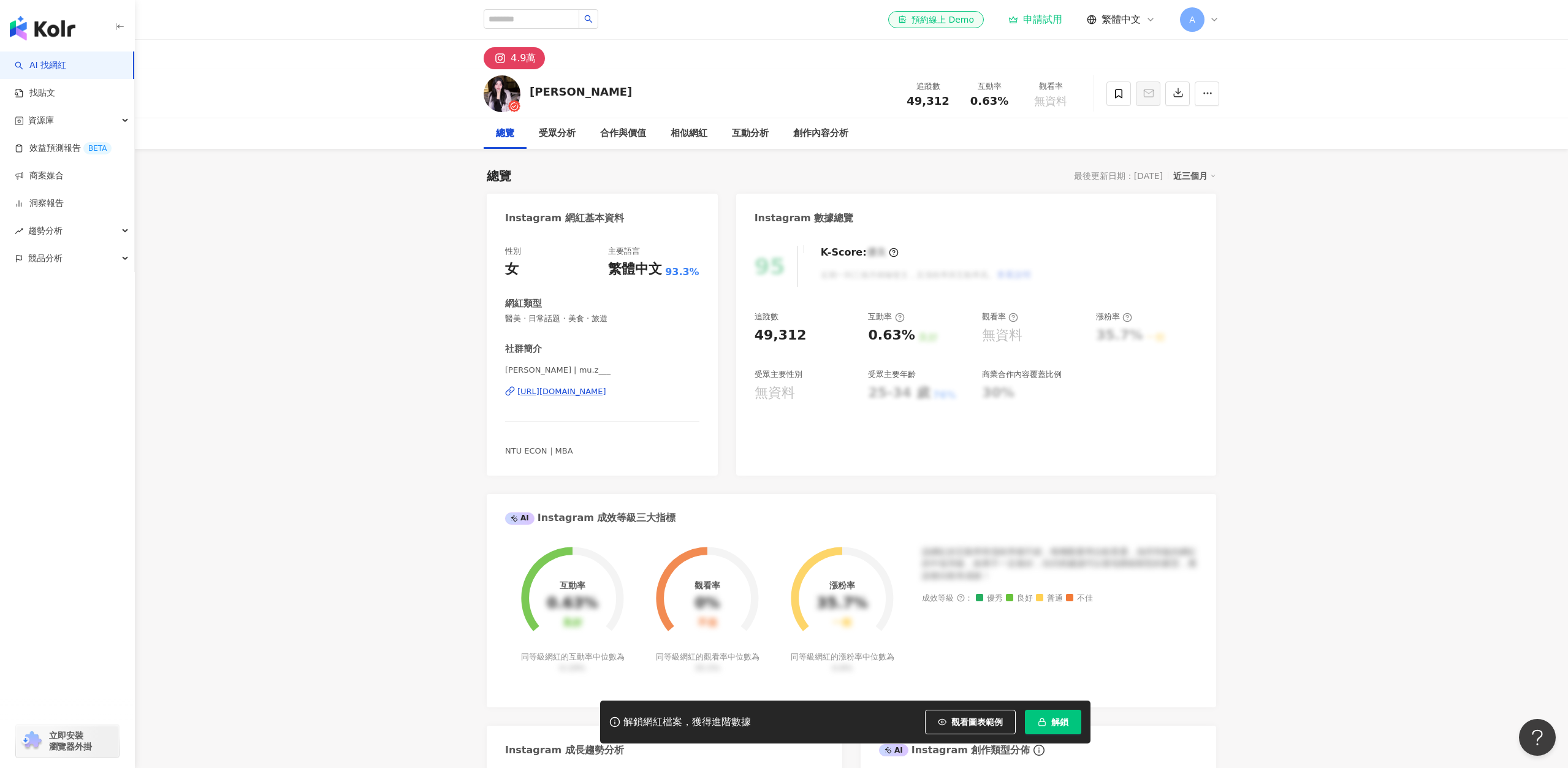
drag, startPoint x: 928, startPoint y: 79, endPoint x: 928, endPoint y: 109, distance: 30.0
click at [928, 109] on body "AI 找網紅 找貼文 資源庫 效益預測報告 BETA 商案媒合 洞察報告 趨勢分析 競品分析 立即安裝 瀏覽器外掛 el-icon-cs 預約線上 Demo …" at bounding box center [784, 384] width 1568 height 768
click at [1026, 18] on div "申請試用" at bounding box center [1035, 20] width 54 height 13
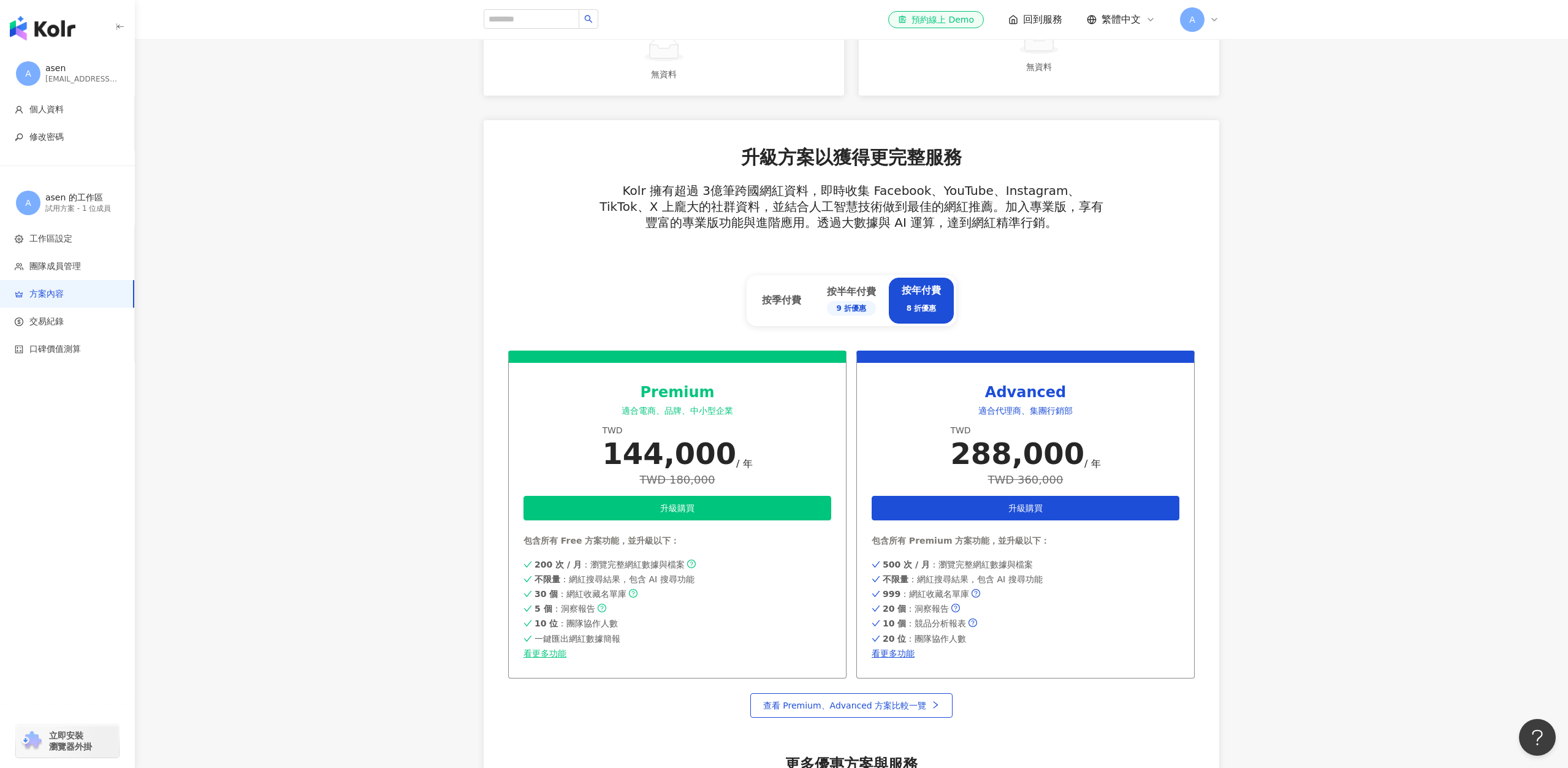
scroll to position [460, 0]
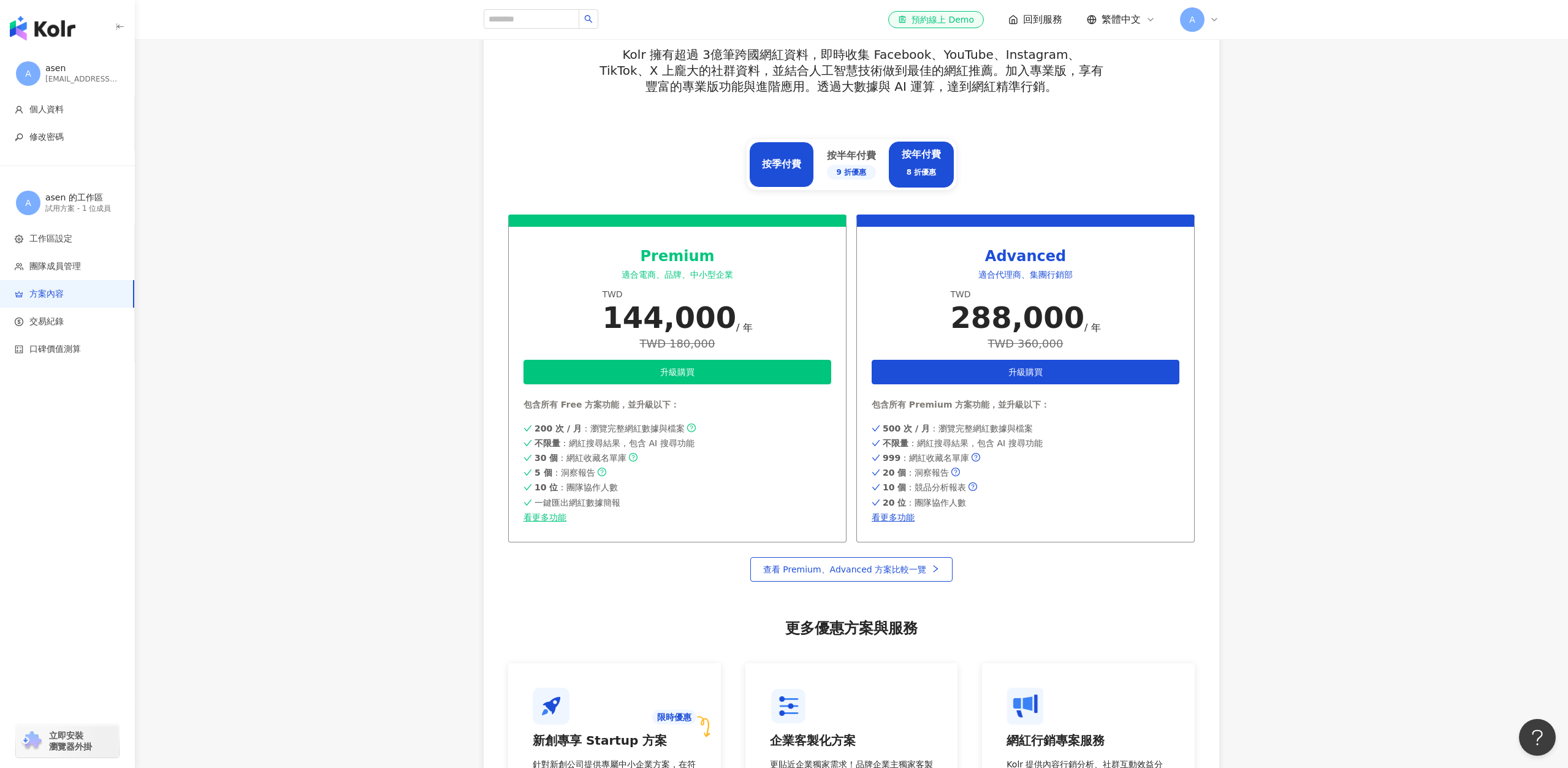
click at [780, 168] on div "按季付費" at bounding box center [781, 164] width 39 height 13
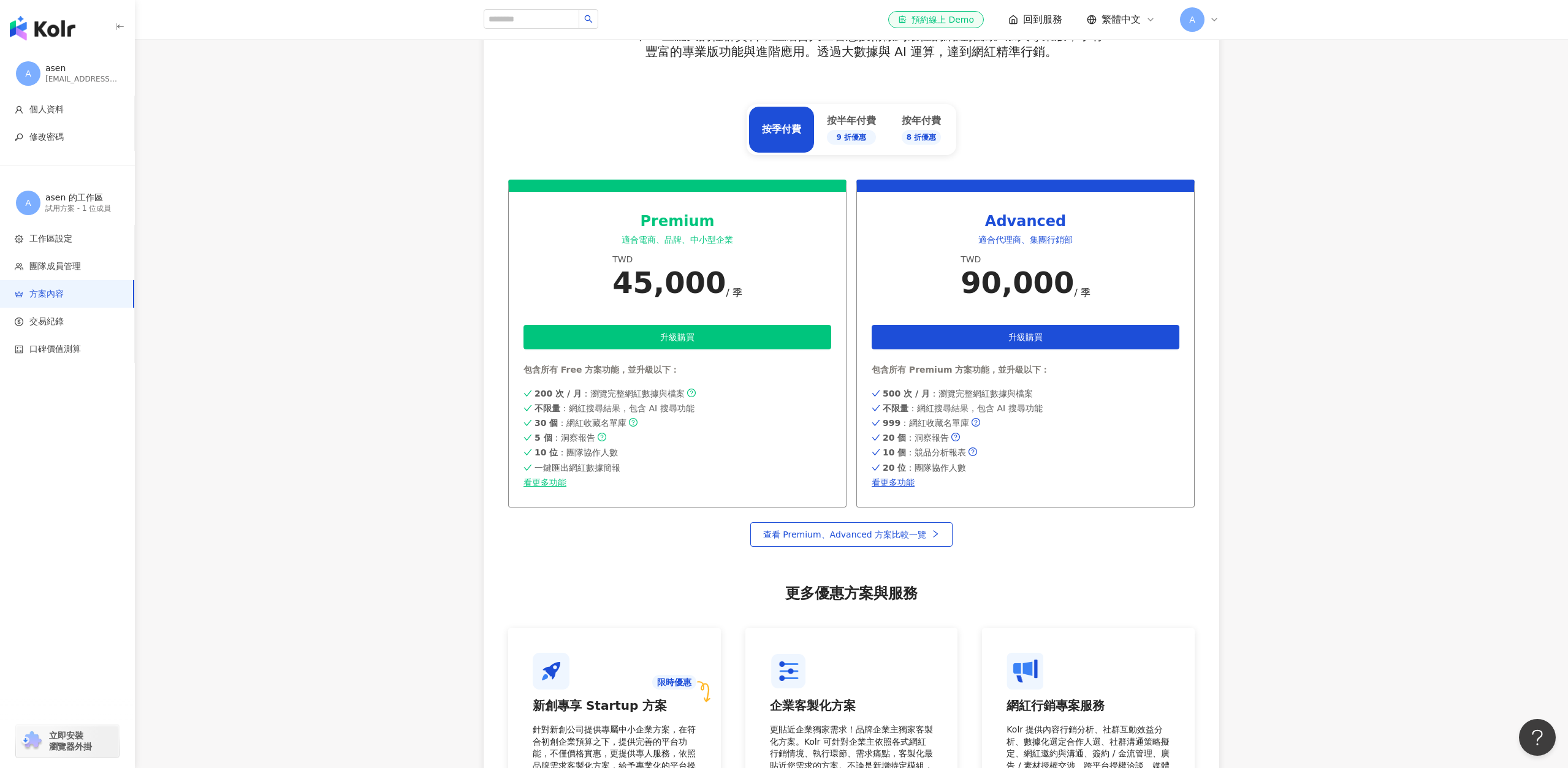
scroll to position [0, 0]
